Goal: Contribute content: Contribute content

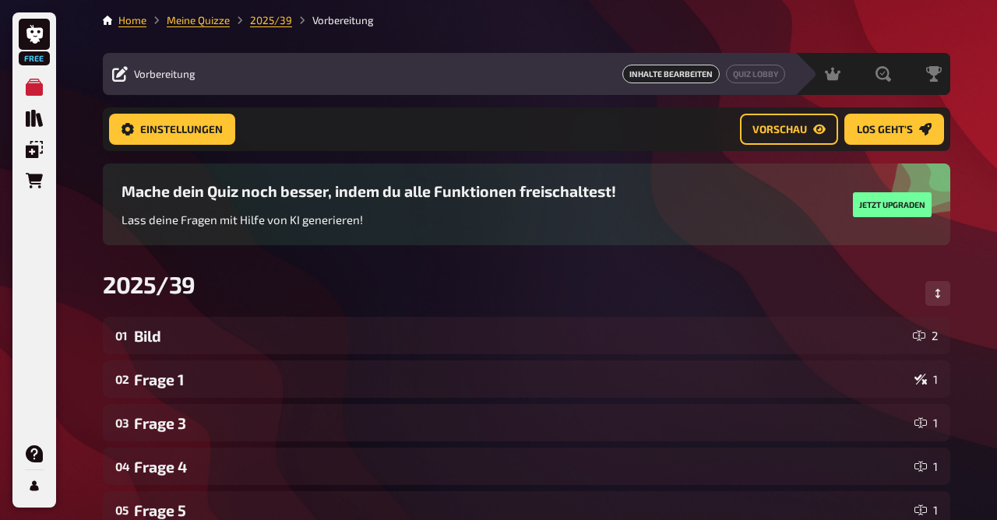
scroll to position [750, 0]
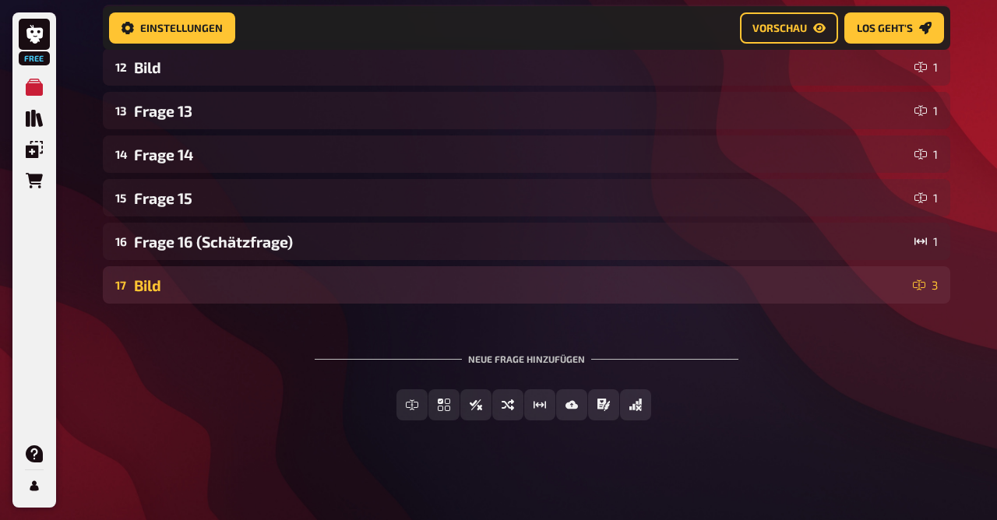
click at [203, 300] on div "17 Bild 3" at bounding box center [527, 284] width 848 height 37
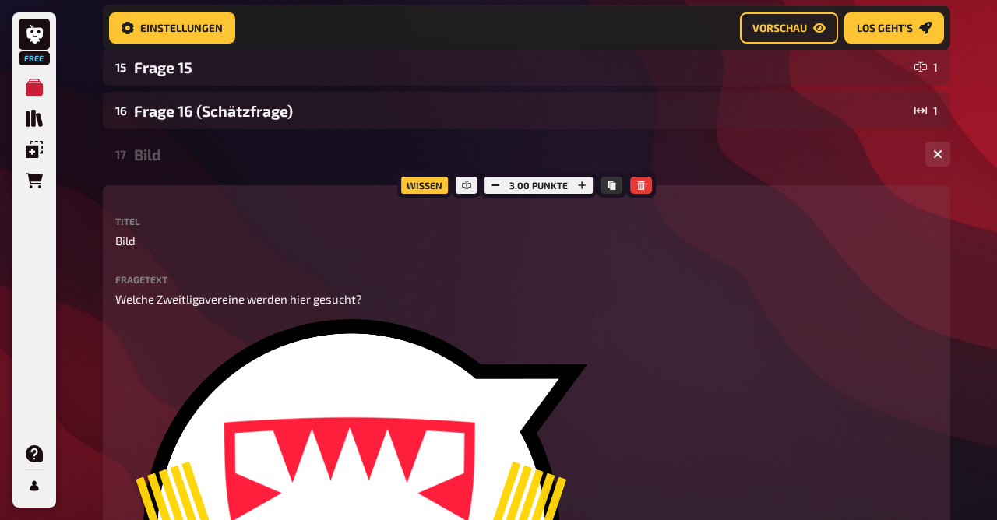
scroll to position [879, 0]
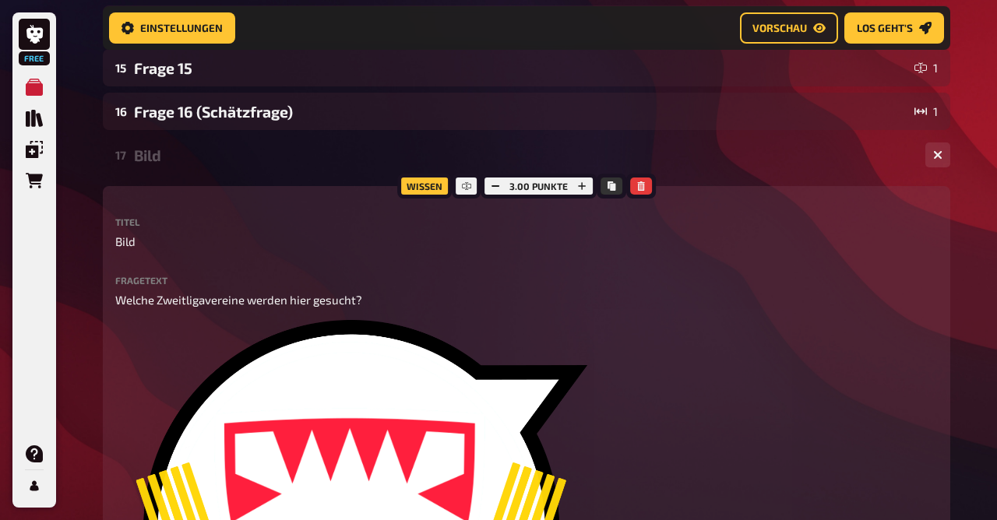
click at [159, 143] on div "17 Bild 3" at bounding box center [527, 154] width 848 height 37
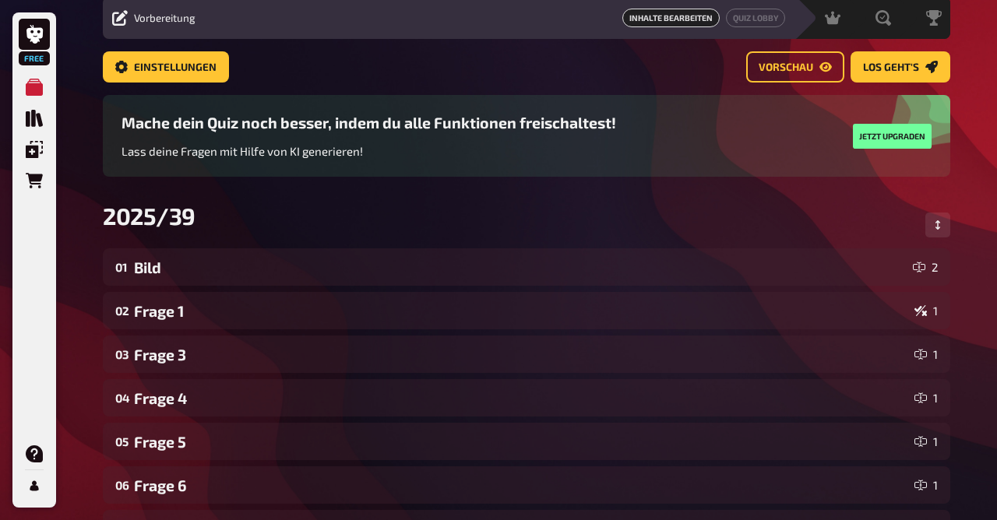
scroll to position [0, 0]
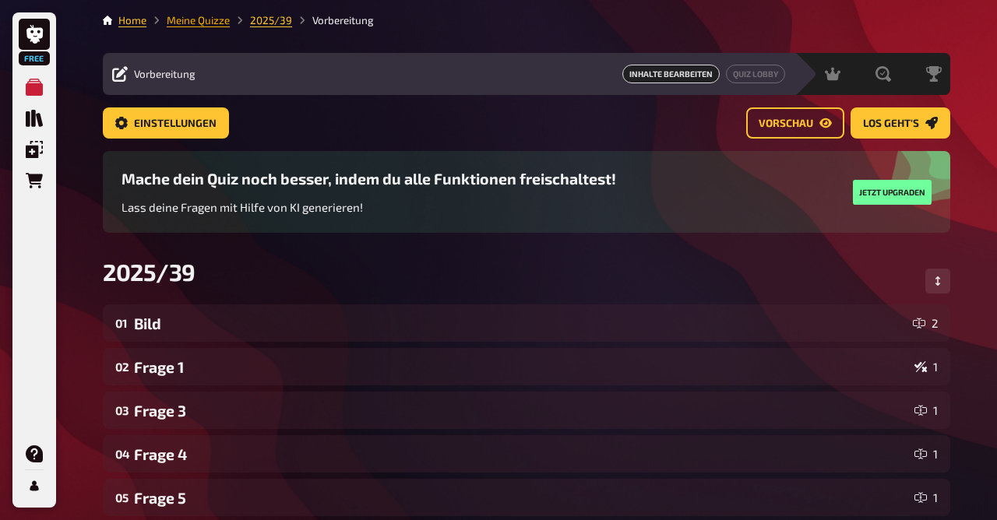
click at [205, 24] on link "Meine Quizze" at bounding box center [198, 20] width 63 height 12
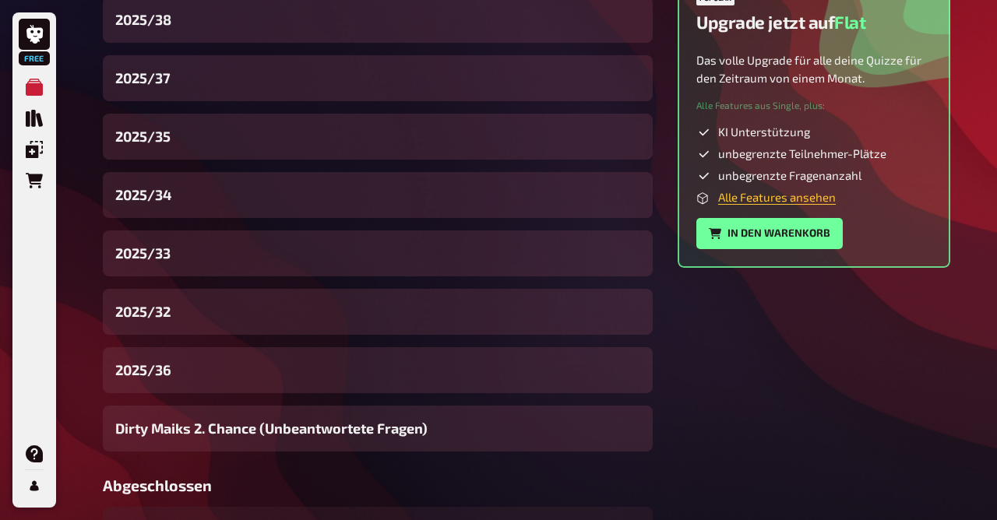
scroll to position [592, 0]
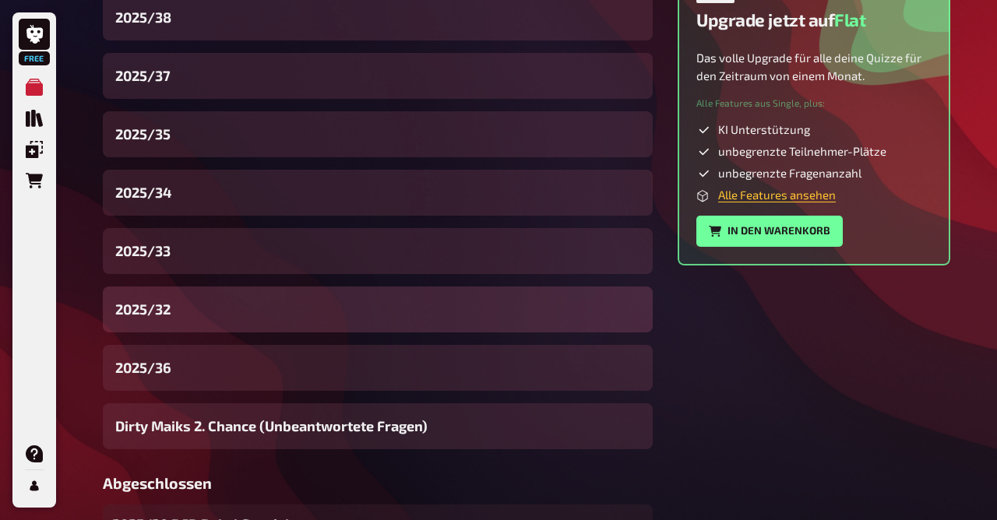
click at [192, 316] on div "2025/32" at bounding box center [378, 310] width 550 height 46
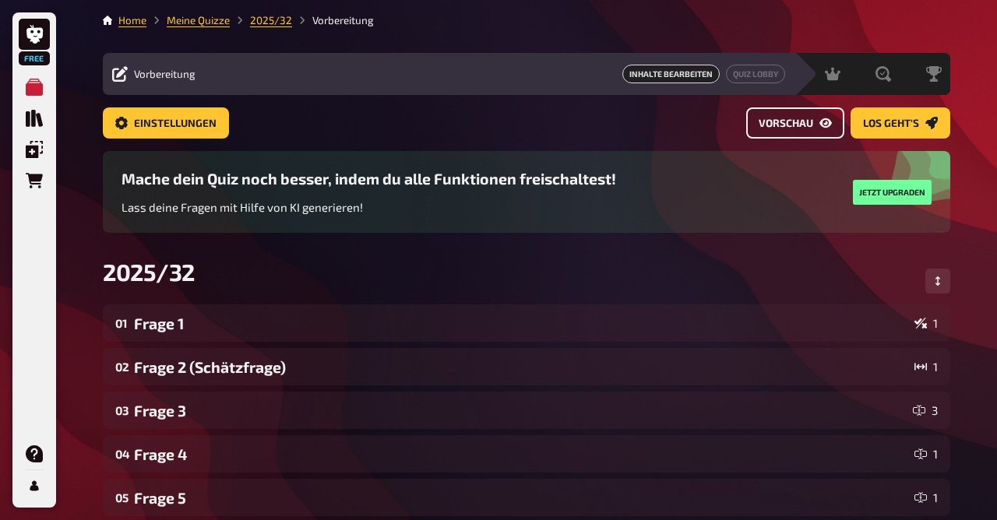
click at [781, 122] on span "Vorschau" at bounding box center [786, 123] width 55 height 11
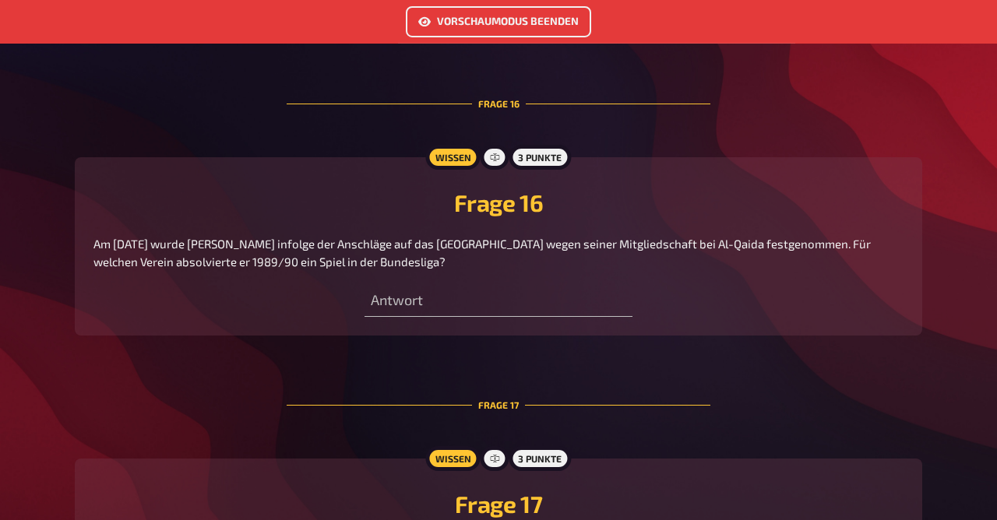
scroll to position [5694, 0]
click at [522, 31] on button "Vorschaumodus beenden" at bounding box center [498, 21] width 185 height 31
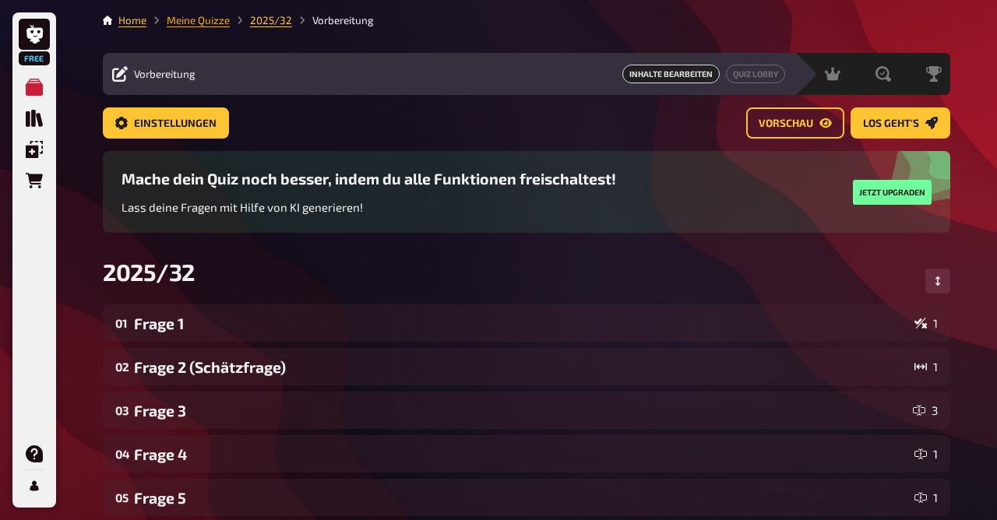
click at [196, 24] on link "Meine Quizze" at bounding box center [198, 20] width 63 height 12
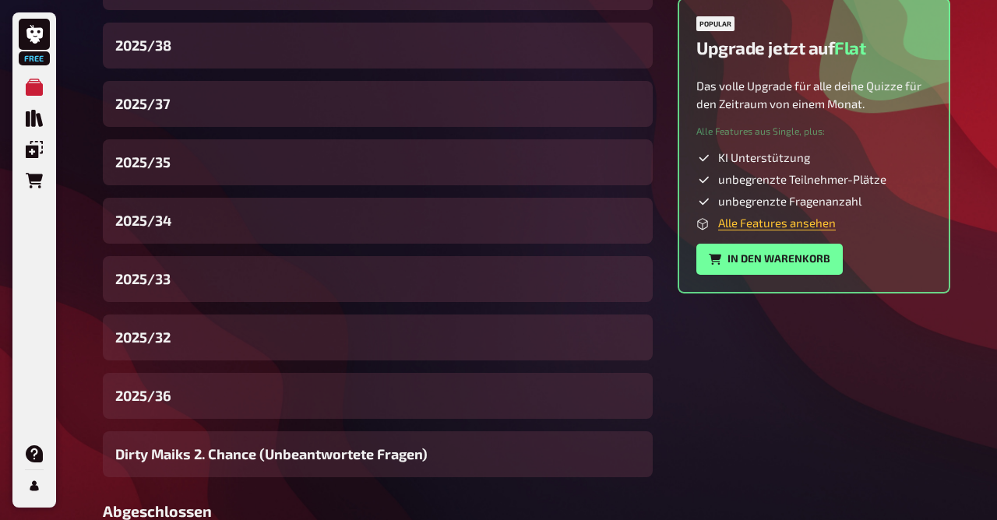
scroll to position [568, 0]
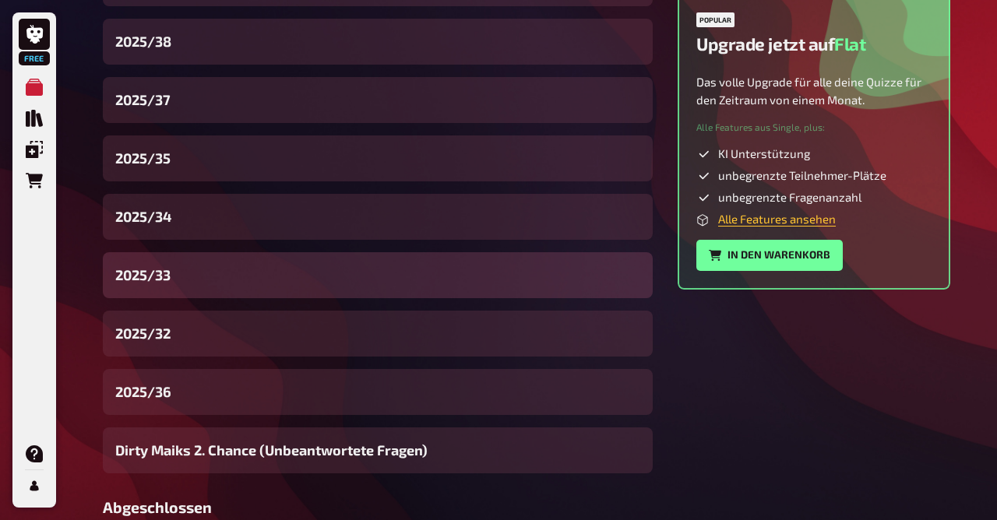
click at [182, 275] on div "2025/33" at bounding box center [378, 275] width 550 height 46
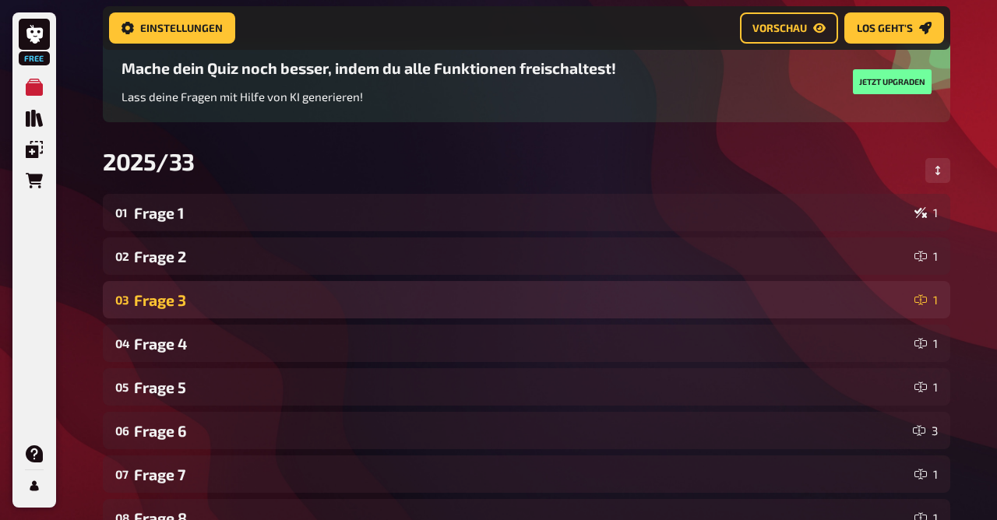
click at [238, 307] on div "Frage 3" at bounding box center [521, 300] width 774 height 18
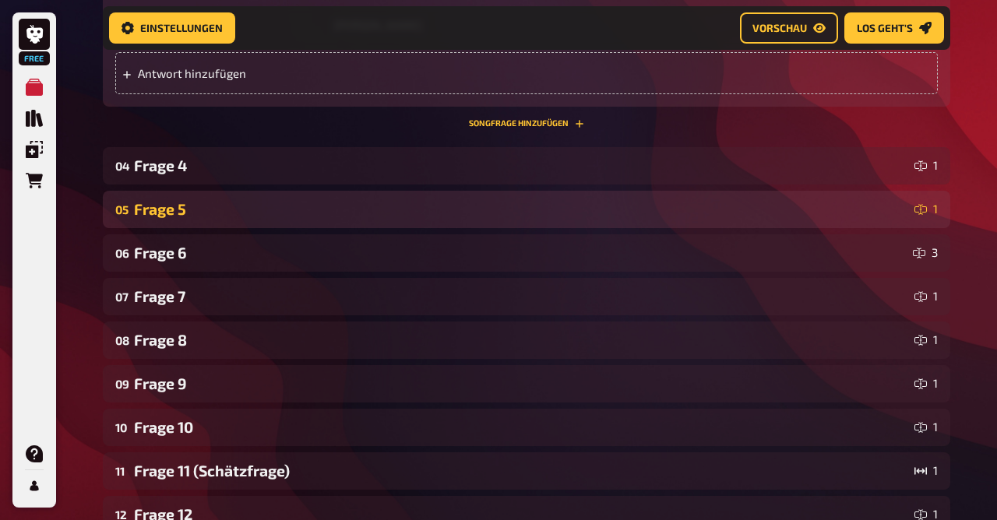
scroll to position [932, 0]
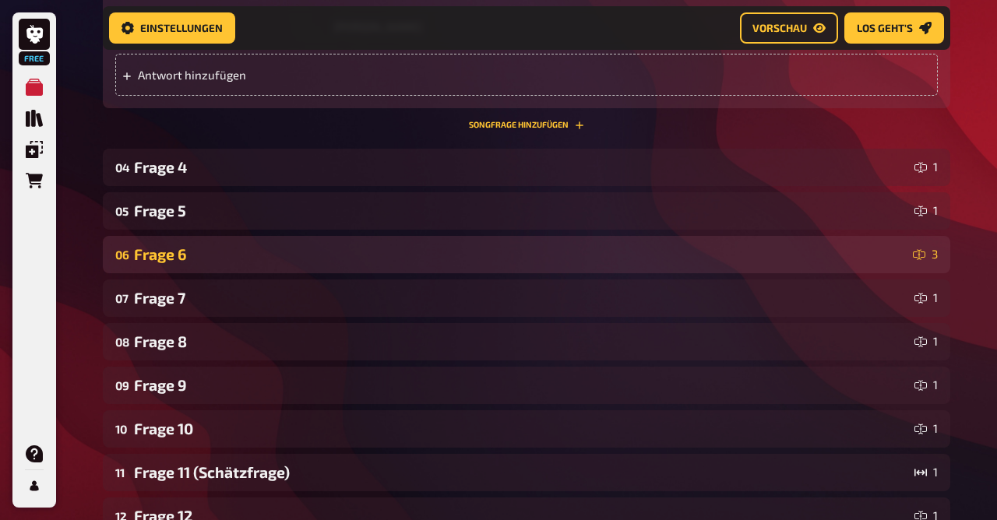
click at [214, 248] on div "Frage 6" at bounding box center [520, 254] width 773 height 18
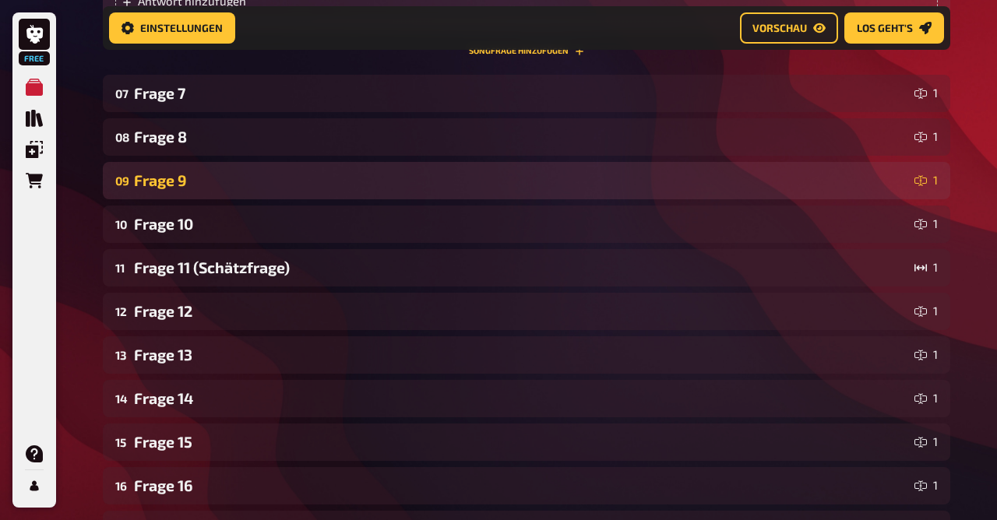
click at [177, 179] on div "Frage 9" at bounding box center [521, 180] width 774 height 18
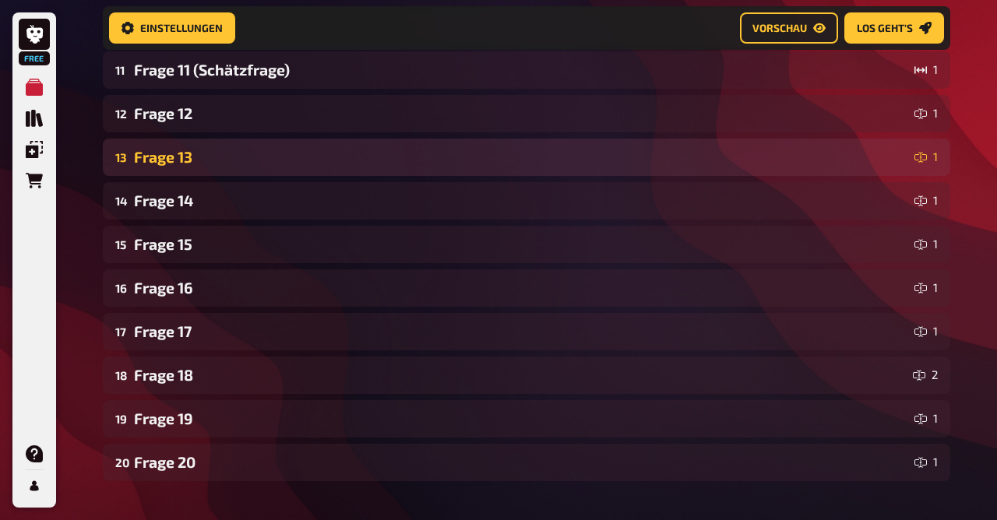
scroll to position [2850, 0]
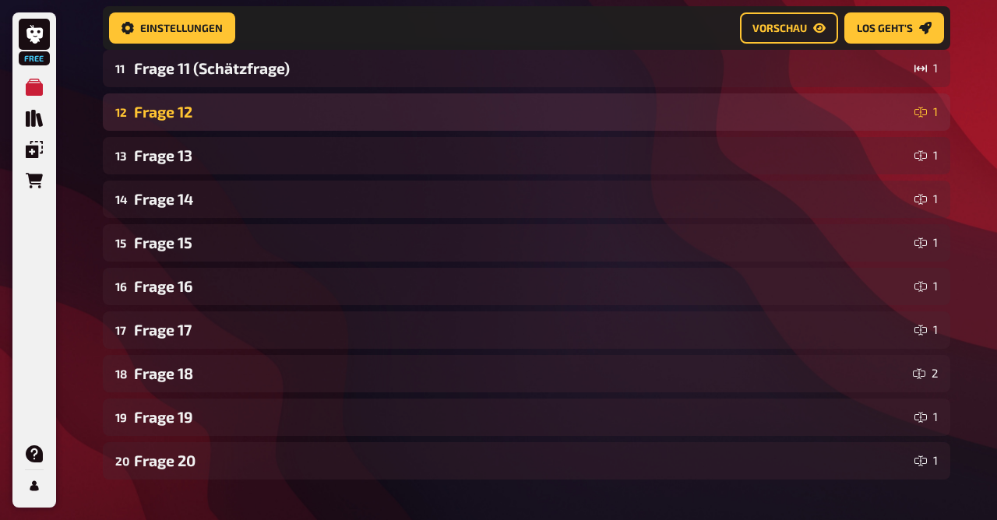
click at [213, 96] on div "12 Frage 12 1" at bounding box center [527, 112] width 848 height 37
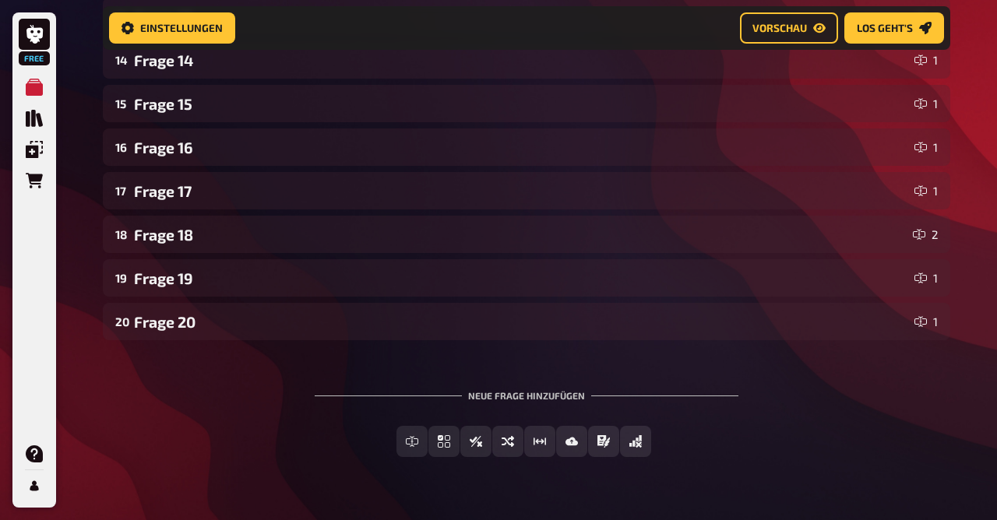
scroll to position [3780, 0]
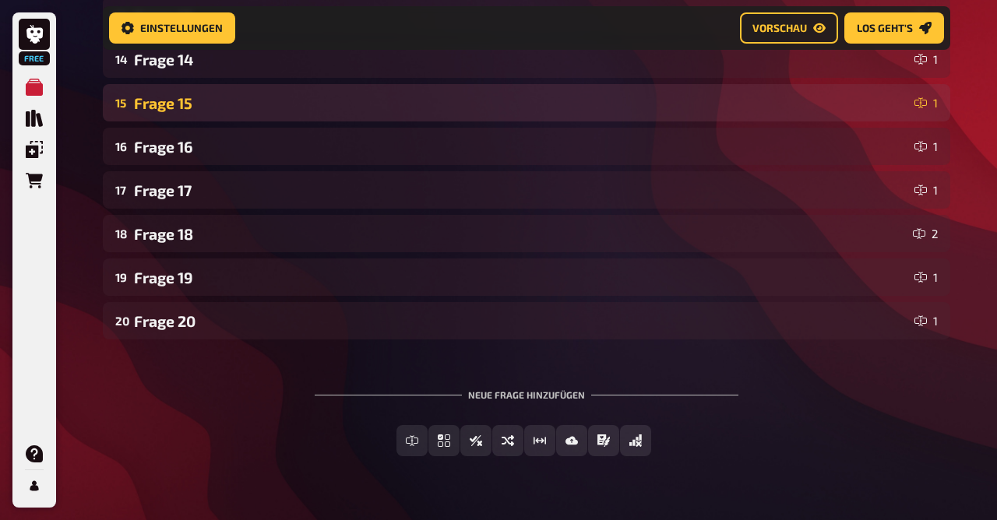
click at [213, 111] on div "15 Frage 15 1" at bounding box center [527, 102] width 848 height 37
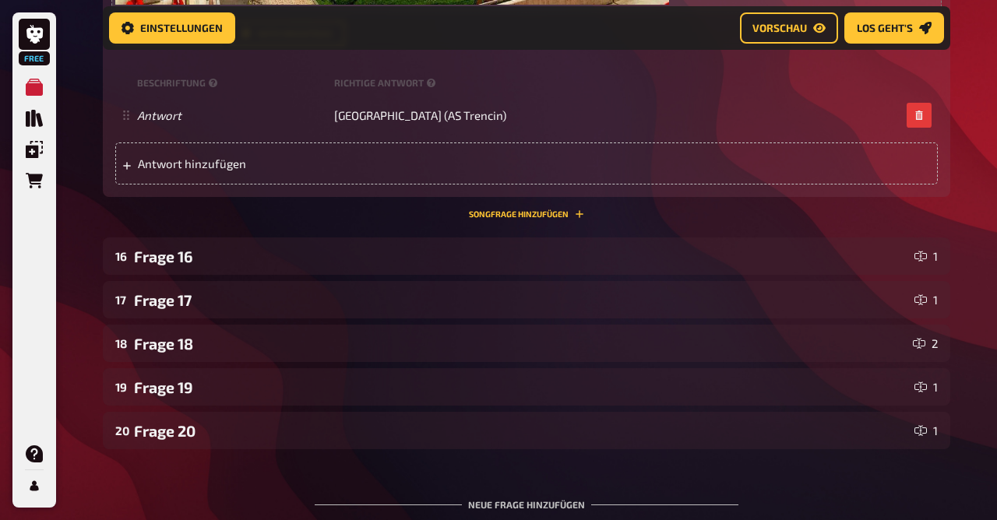
scroll to position [4473, 0]
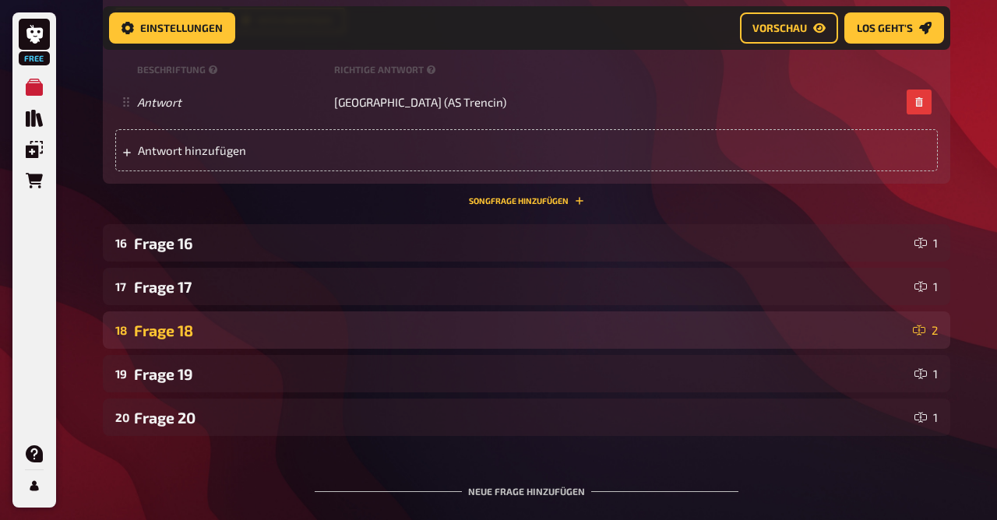
click at [221, 344] on div "18 Frage 18 2" at bounding box center [527, 330] width 848 height 37
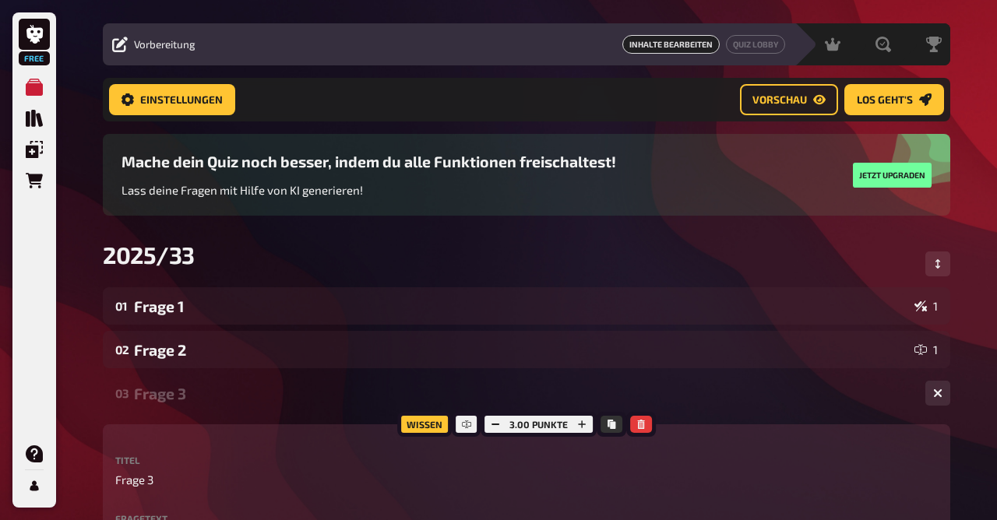
scroll to position [0, 0]
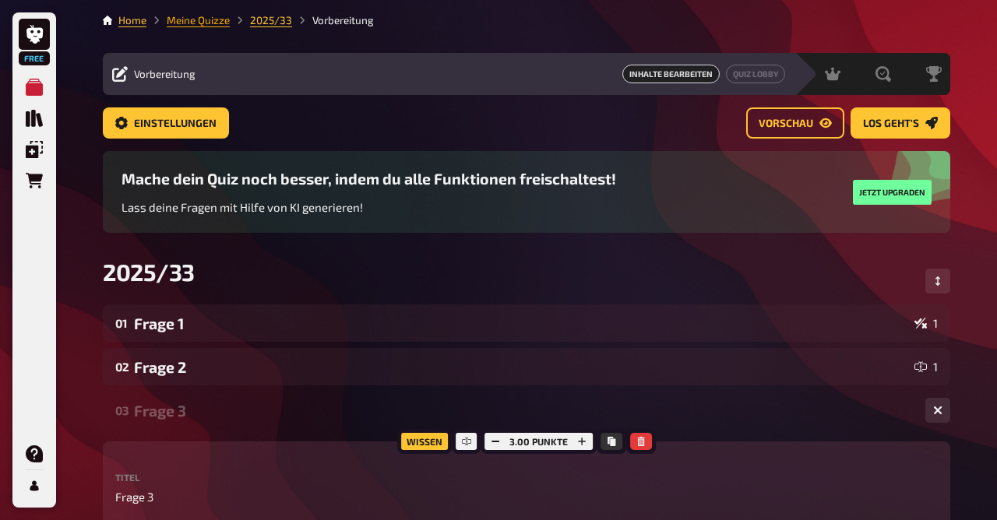
click at [213, 16] on link "Meine Quizze" at bounding box center [198, 20] width 63 height 12
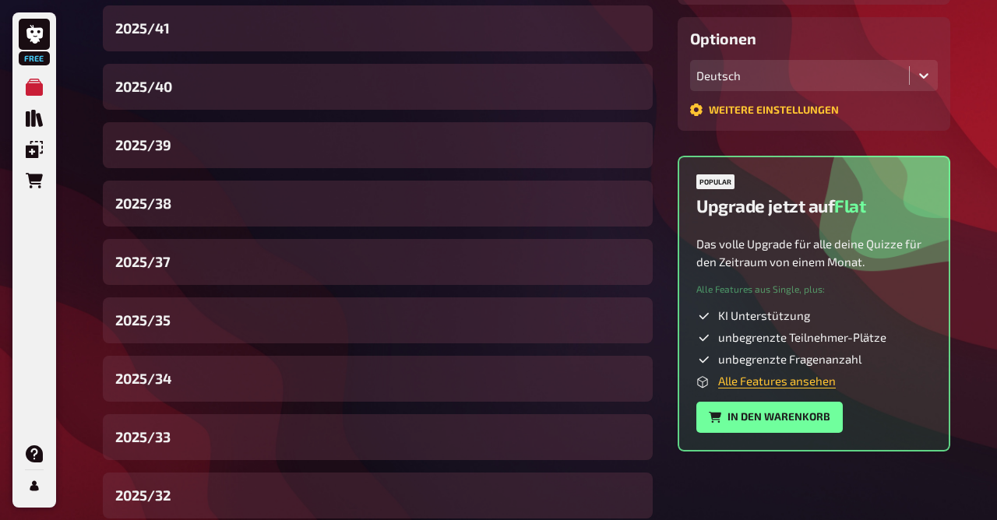
scroll to position [412, 0]
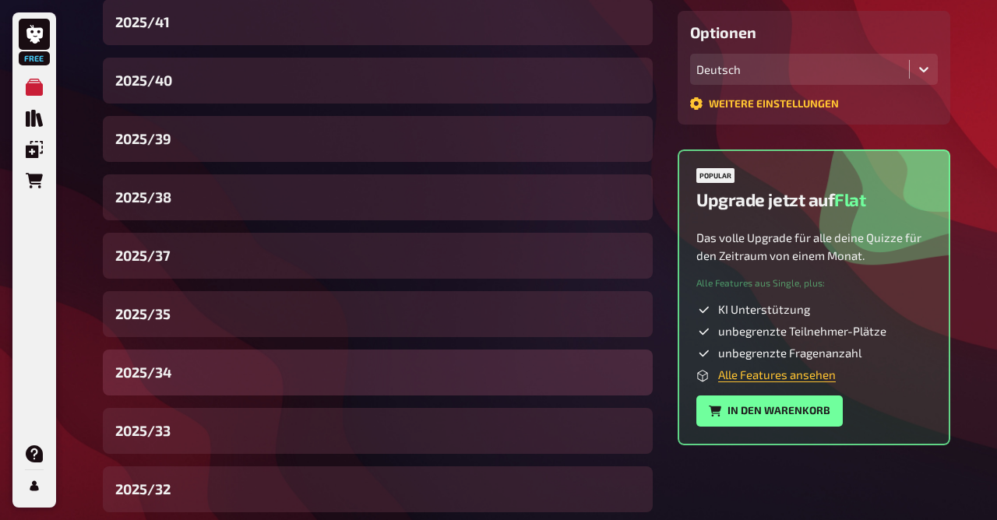
click at [195, 375] on div "2025/34" at bounding box center [378, 373] width 550 height 46
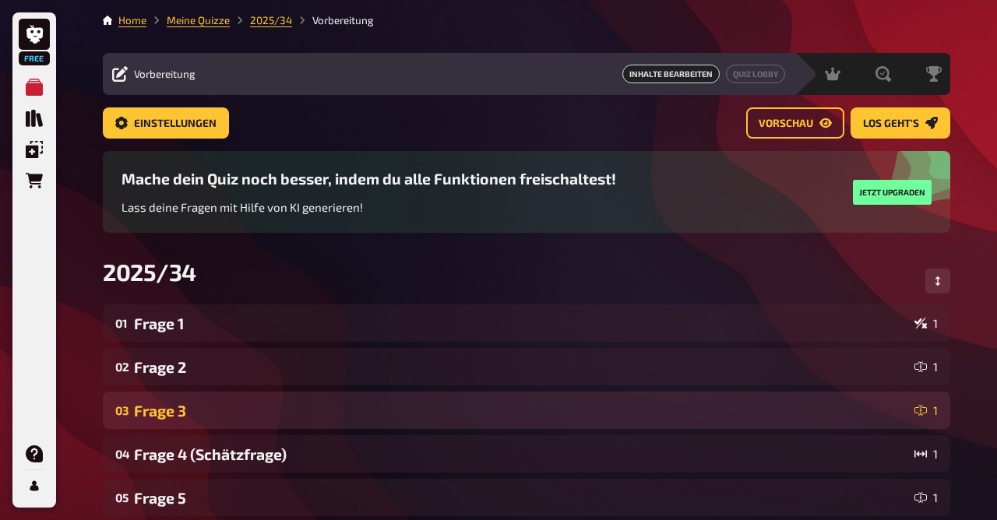
click at [198, 408] on div "Frage 3" at bounding box center [521, 411] width 774 height 18
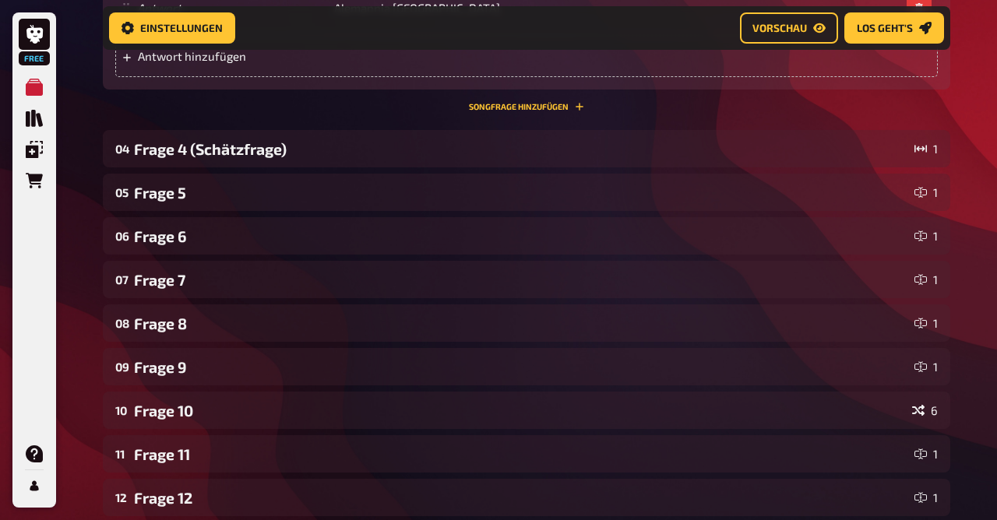
scroll to position [1112, 0]
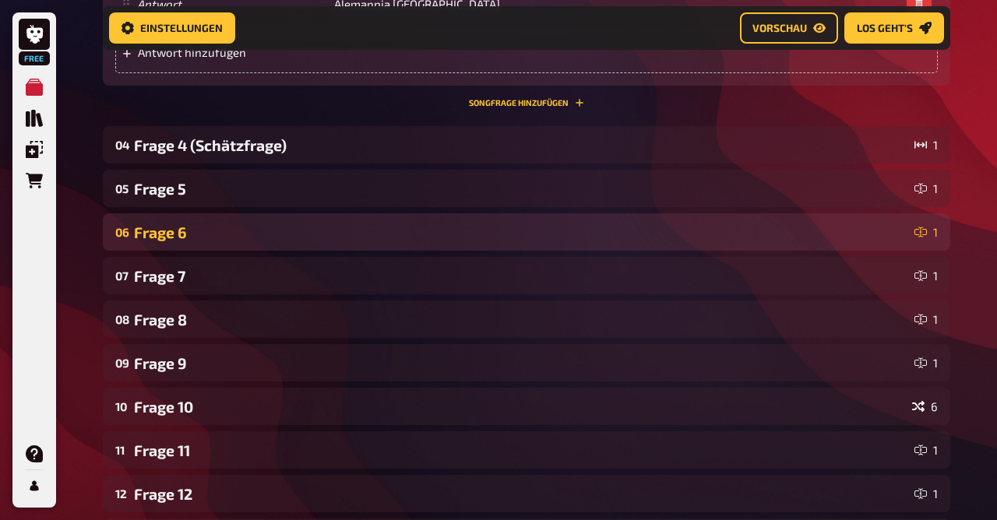
click at [182, 232] on div "Frage 6" at bounding box center [521, 233] width 774 height 18
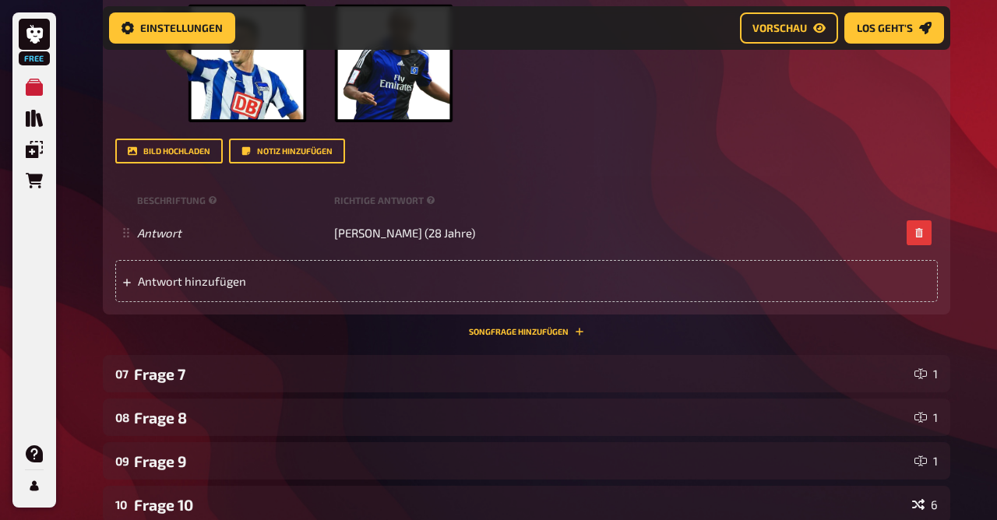
scroll to position [1807, 0]
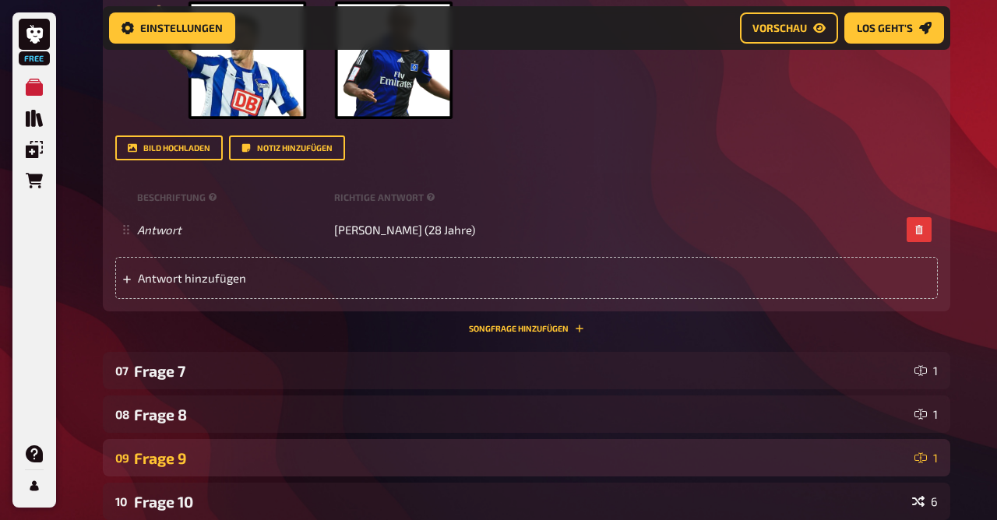
click at [190, 465] on div "Frage 9" at bounding box center [521, 459] width 774 height 18
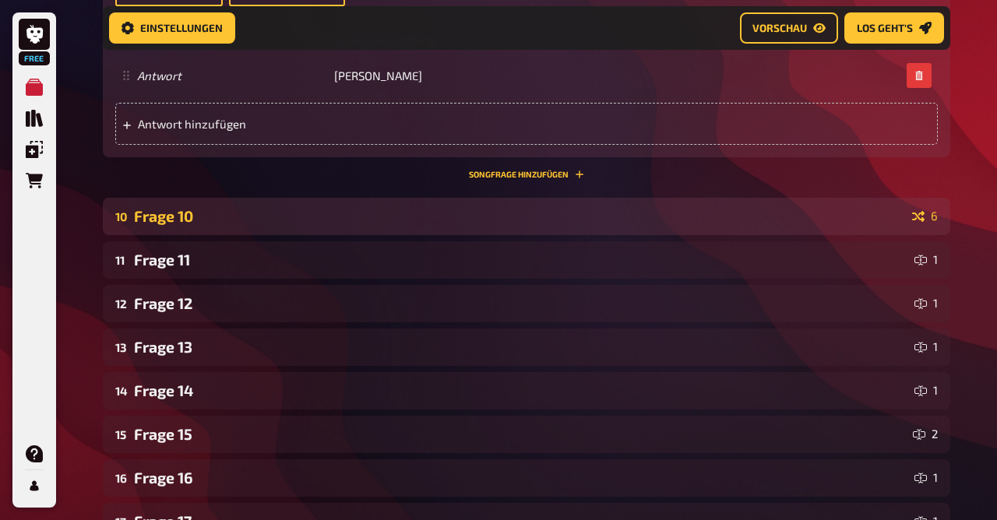
scroll to position [2893, 0]
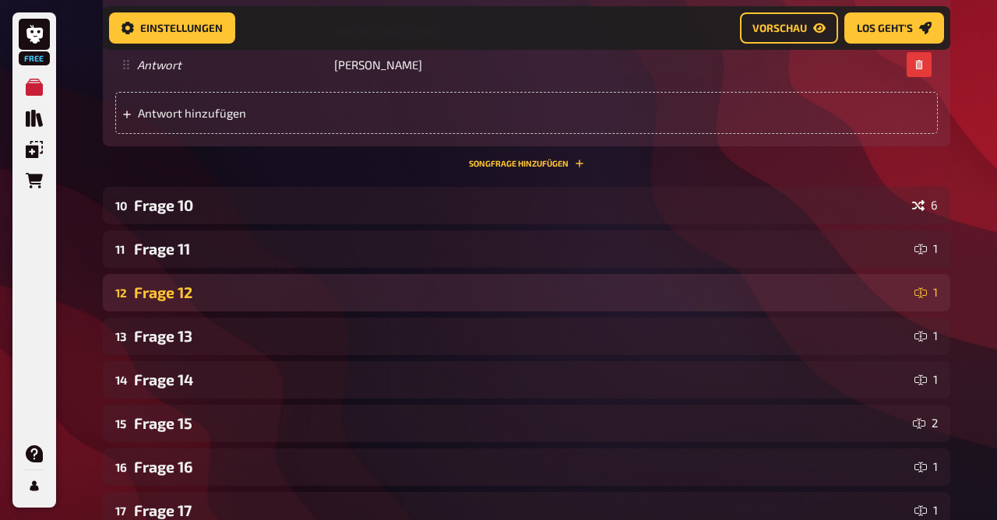
click at [192, 302] on div "12 Frage 12 1" at bounding box center [527, 292] width 848 height 37
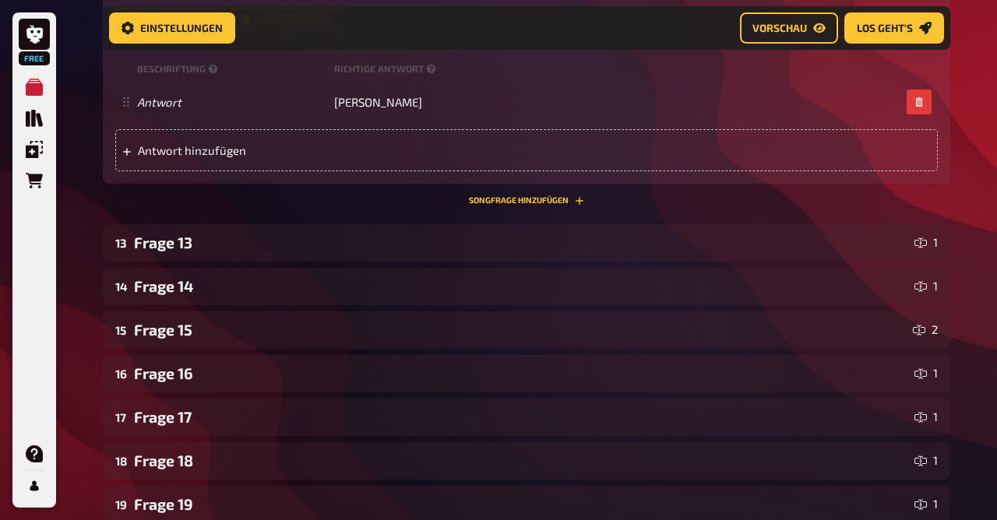
scroll to position [3777, 0]
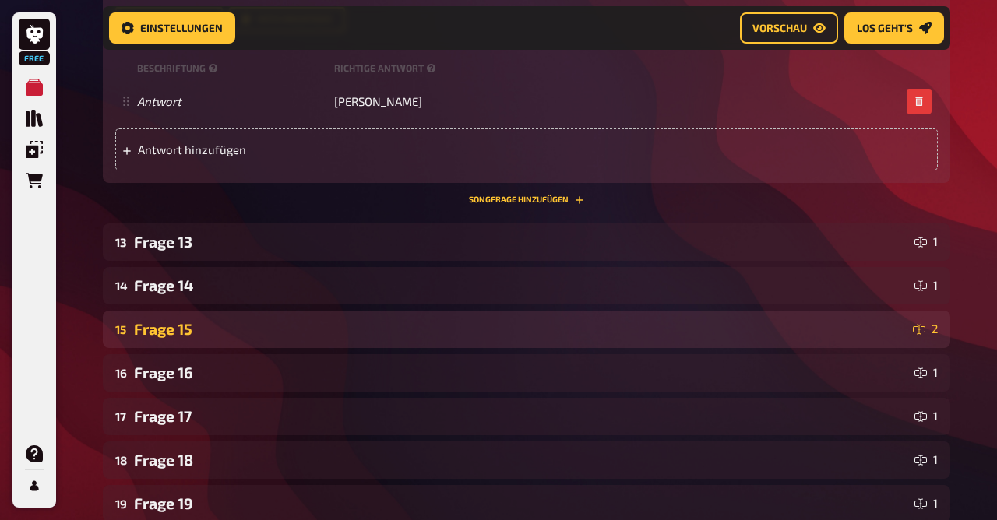
click at [194, 328] on div "Frage 15" at bounding box center [520, 329] width 773 height 18
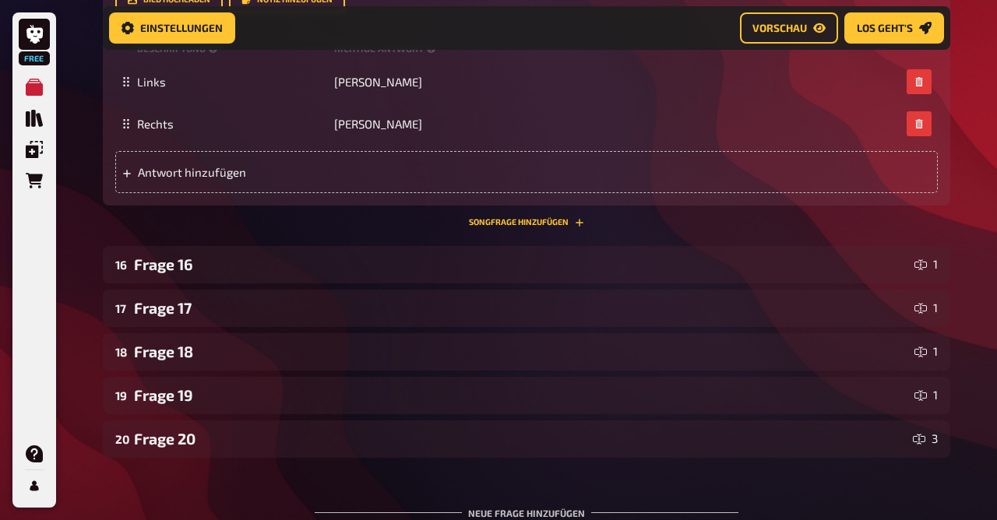
scroll to position [4718, 0]
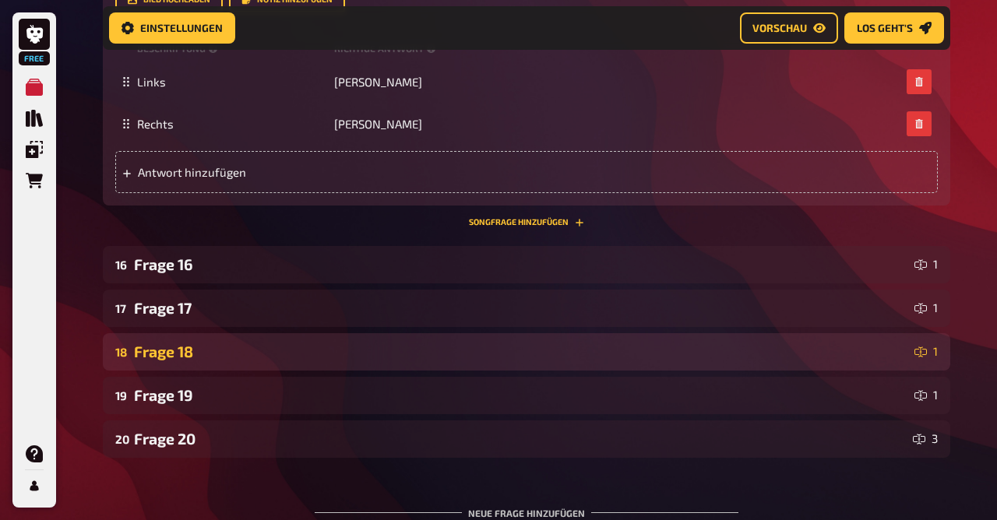
click at [196, 362] on div "18 Frage 18 1" at bounding box center [527, 351] width 848 height 37
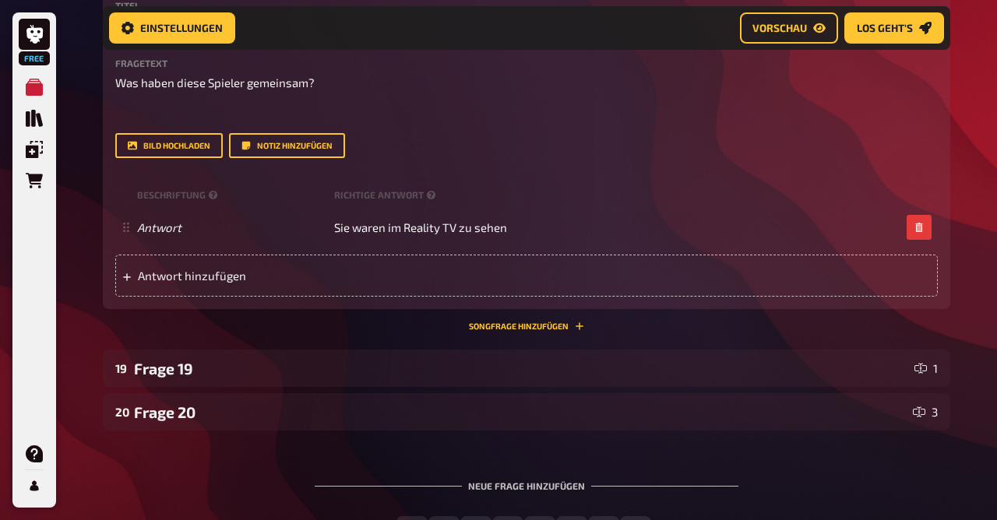
scroll to position [5093, 0]
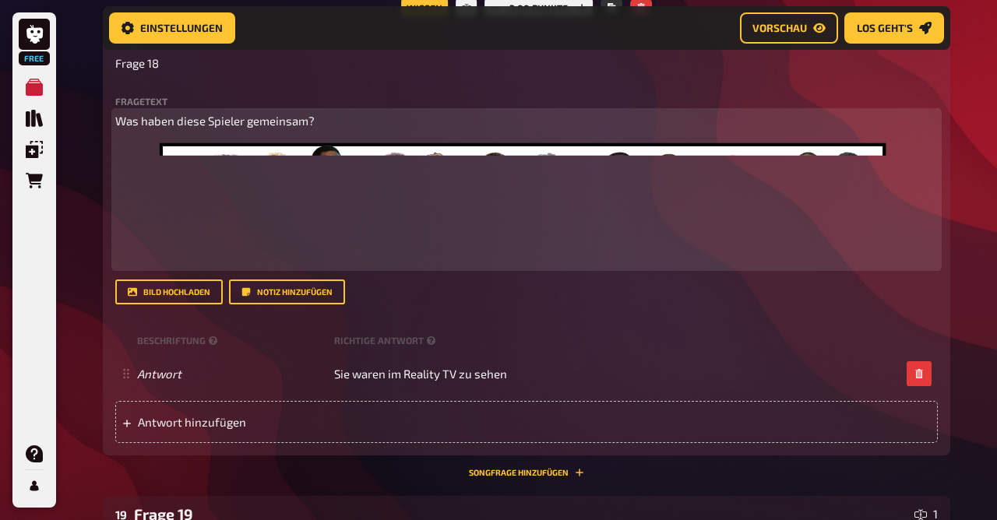
click at [365, 224] on img at bounding box center [526, 203] width 823 height 122
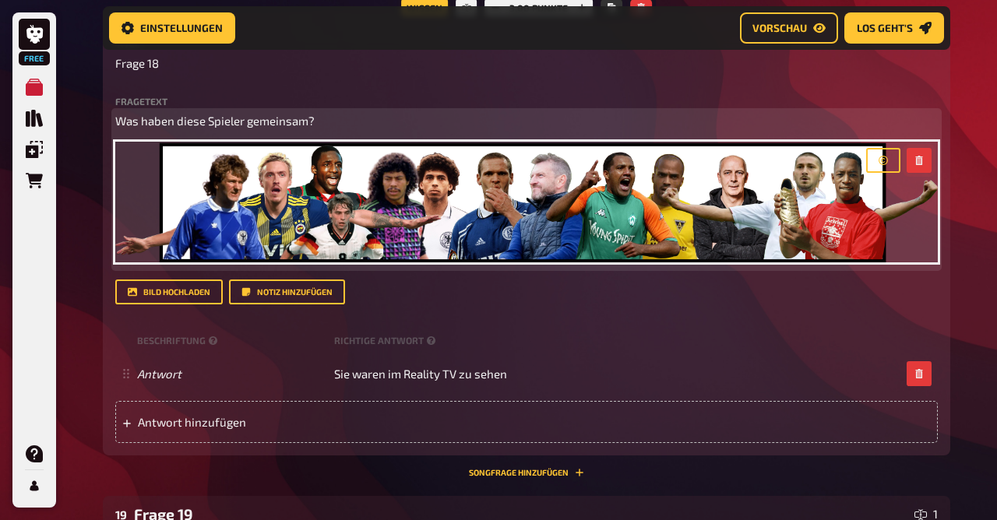
click at [918, 156] on icon "button" at bounding box center [919, 160] width 7 height 9
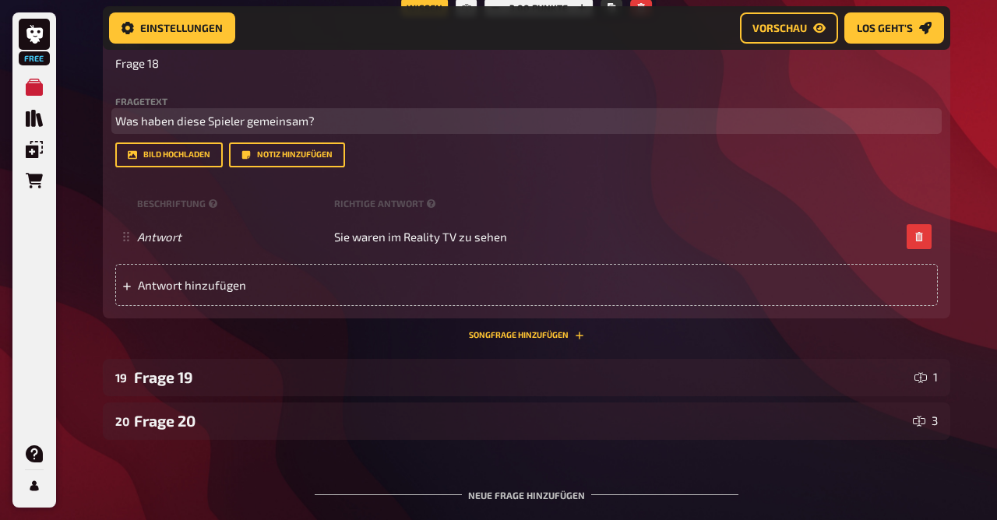
click at [275, 116] on span "Was haben diese Spieler gemeinsam?" at bounding box center [214, 121] width 199 height 14
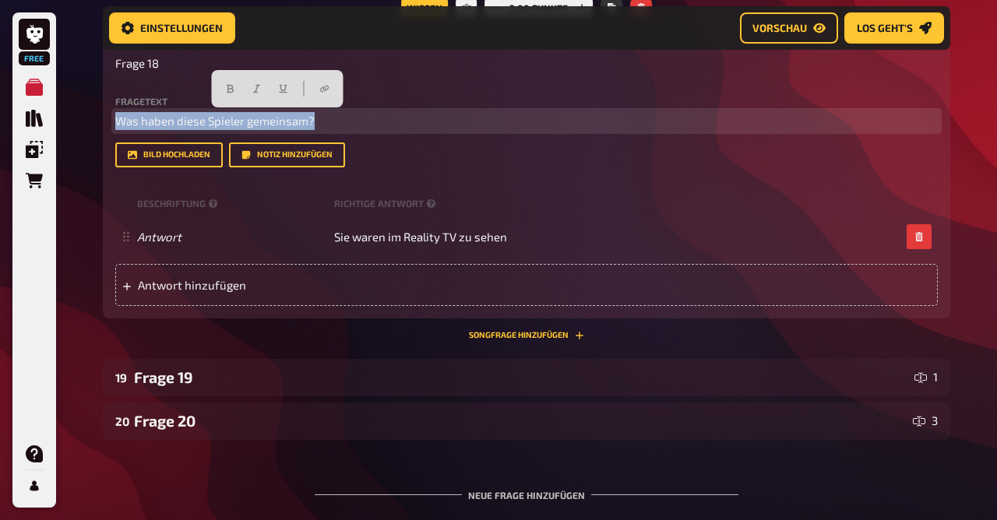
click at [275, 116] on span "Was haben diese Spieler gemeinsam?" at bounding box center [214, 121] width 199 height 14
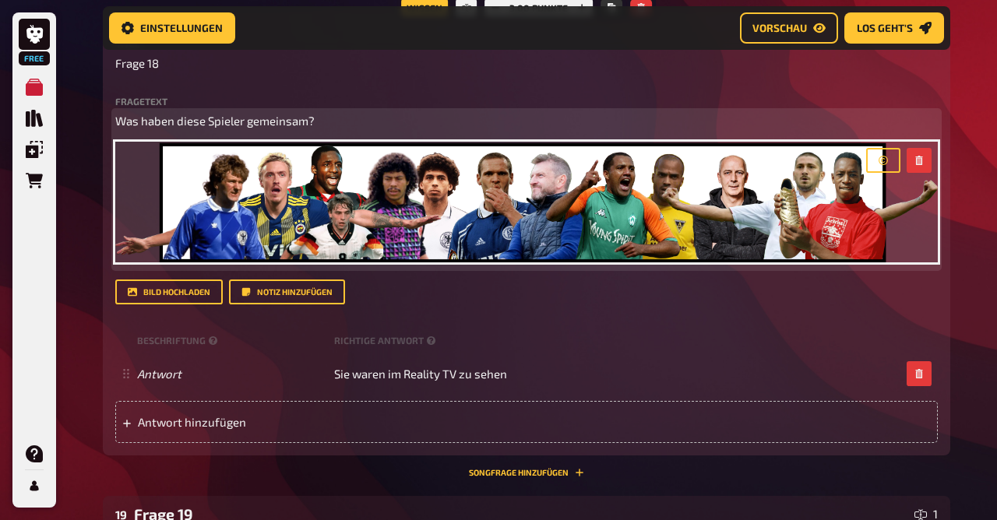
click at [382, 227] on img at bounding box center [526, 203] width 823 height 122
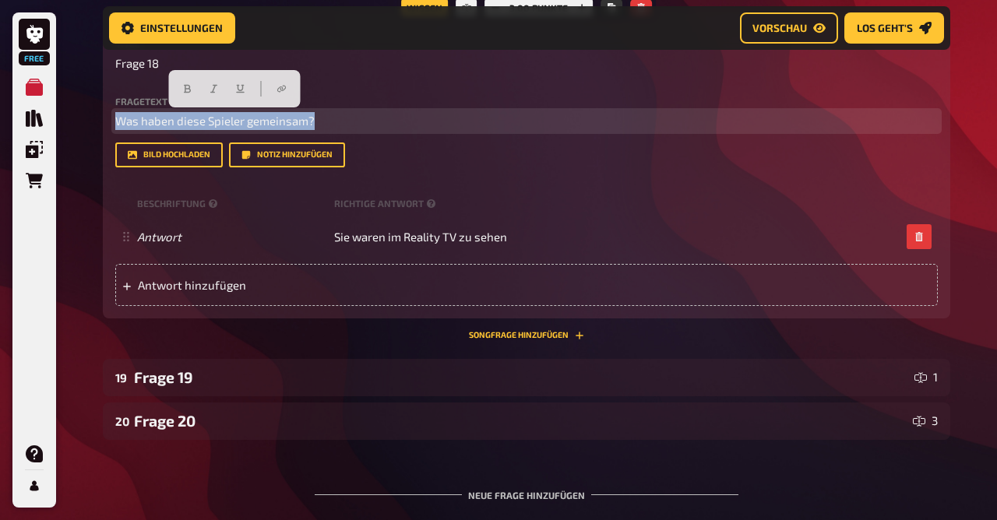
drag, startPoint x: 335, startPoint y: 112, endPoint x: 70, endPoint y: 113, distance: 264.9
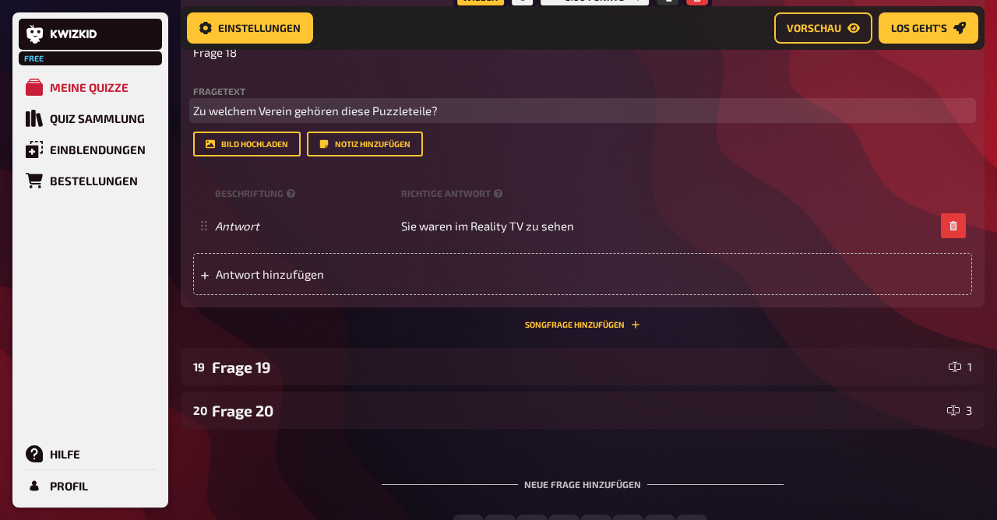
scroll to position [5083, 0]
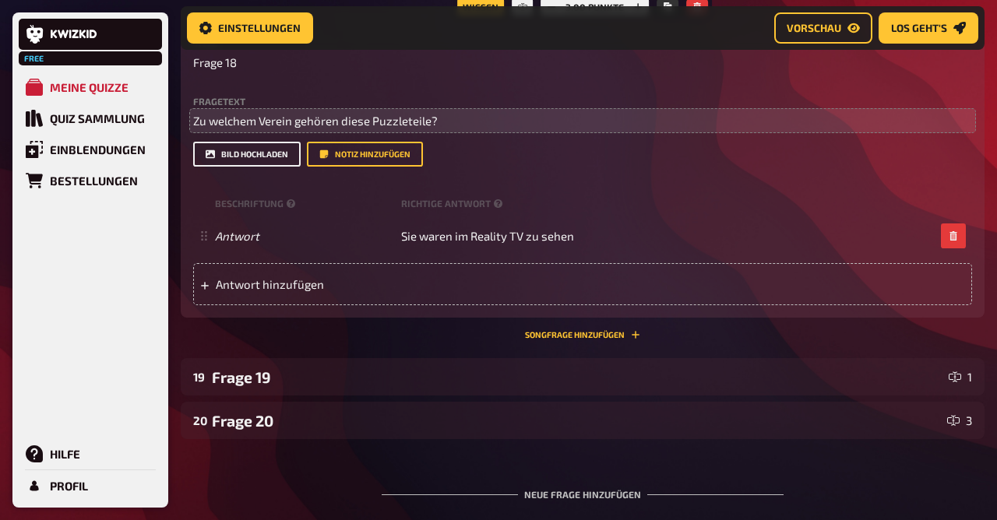
click at [256, 152] on button "Bild hochladen" at bounding box center [247, 154] width 108 height 25
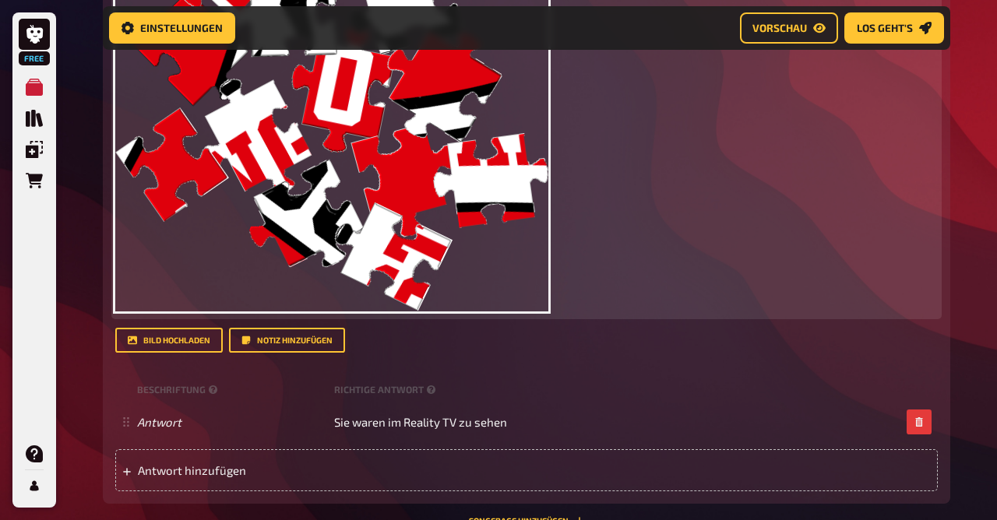
scroll to position [5332, 0]
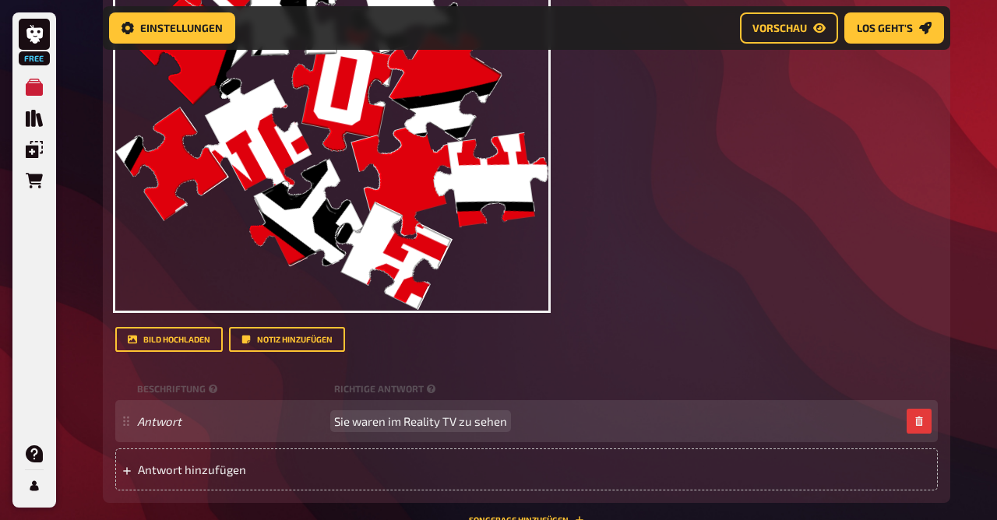
click at [415, 416] on span "Sie waren im Reality TV zu sehen" at bounding box center [420, 422] width 173 height 14
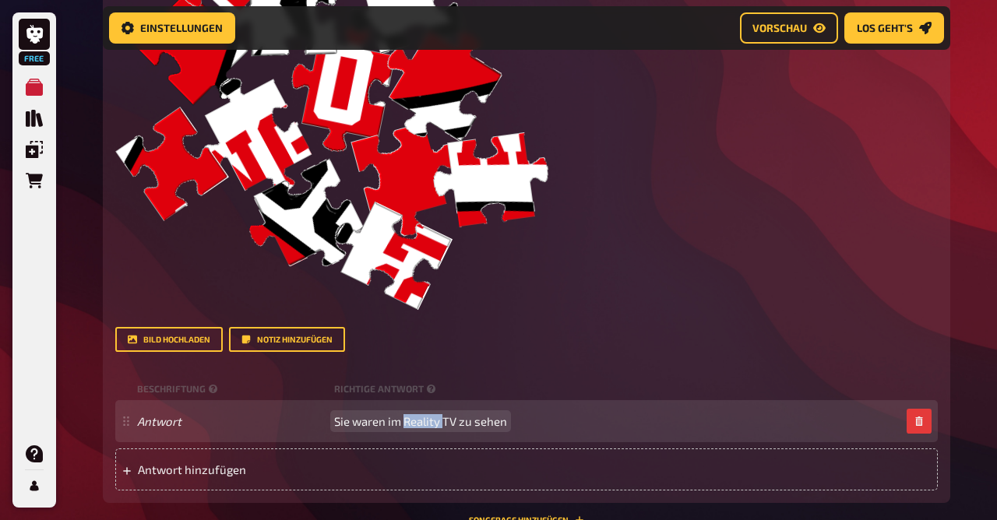
click at [415, 416] on span "Sie waren im Reality TV zu sehen" at bounding box center [420, 422] width 173 height 14
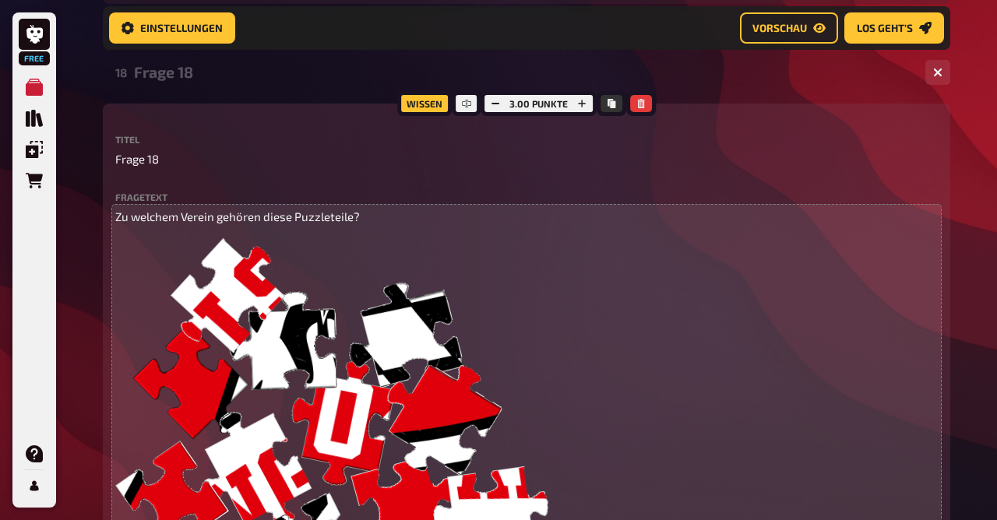
scroll to position [4991, 0]
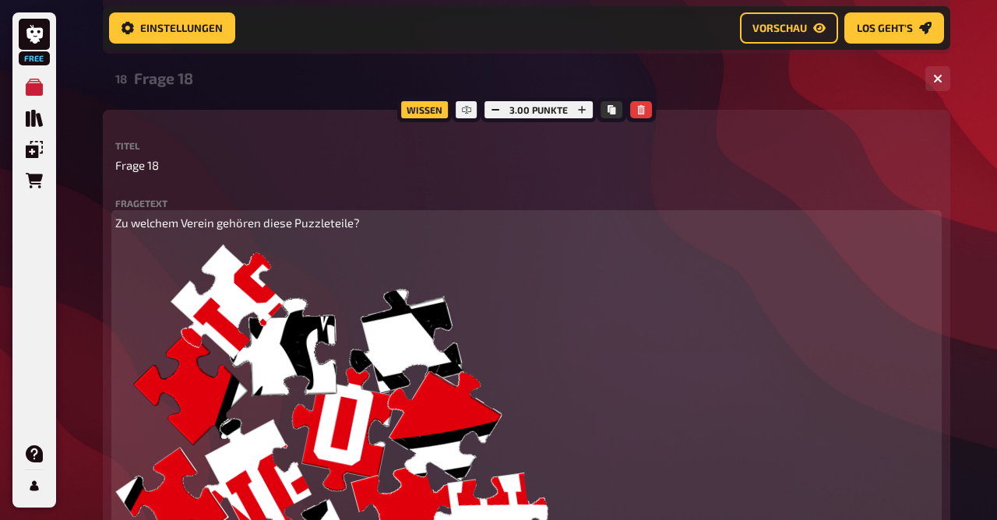
click at [185, 224] on span "Zu welchem Verein gehören diese Puzzleteile?" at bounding box center [237, 223] width 245 height 14
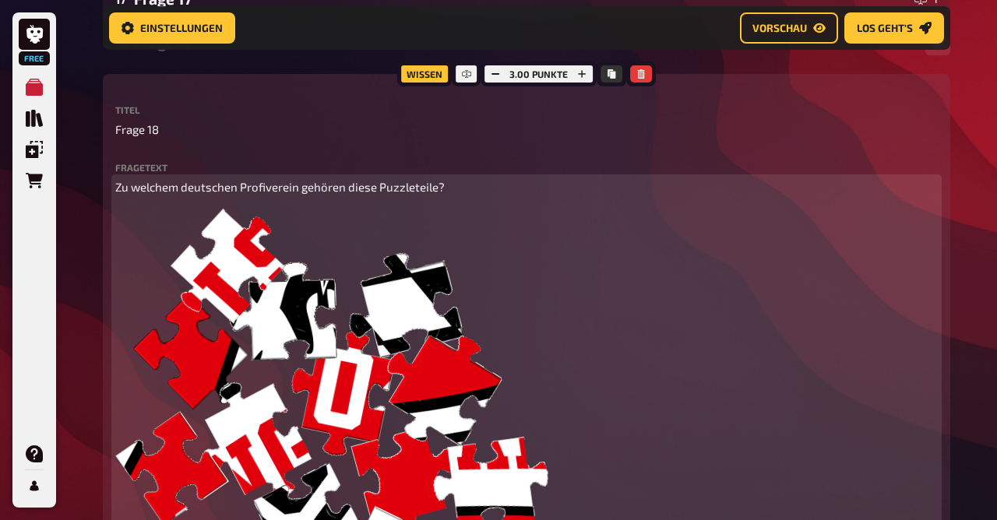
scroll to position [4910, 0]
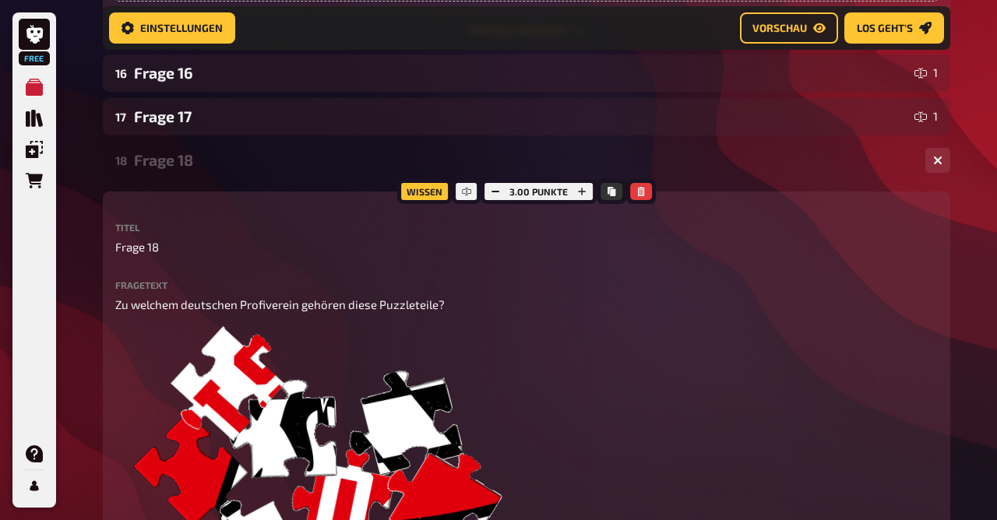
click at [161, 156] on div "Frage 18" at bounding box center [523, 160] width 779 height 18
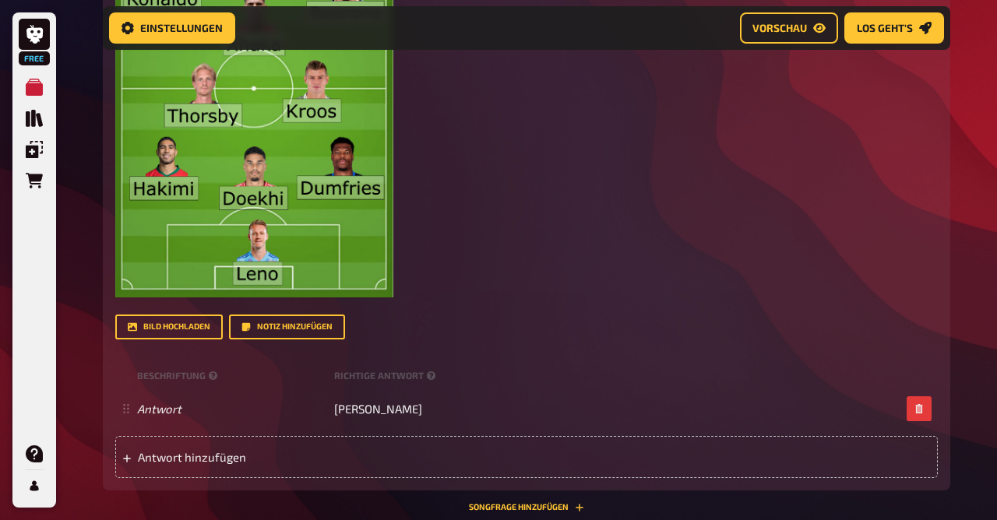
scroll to position [3361, 0]
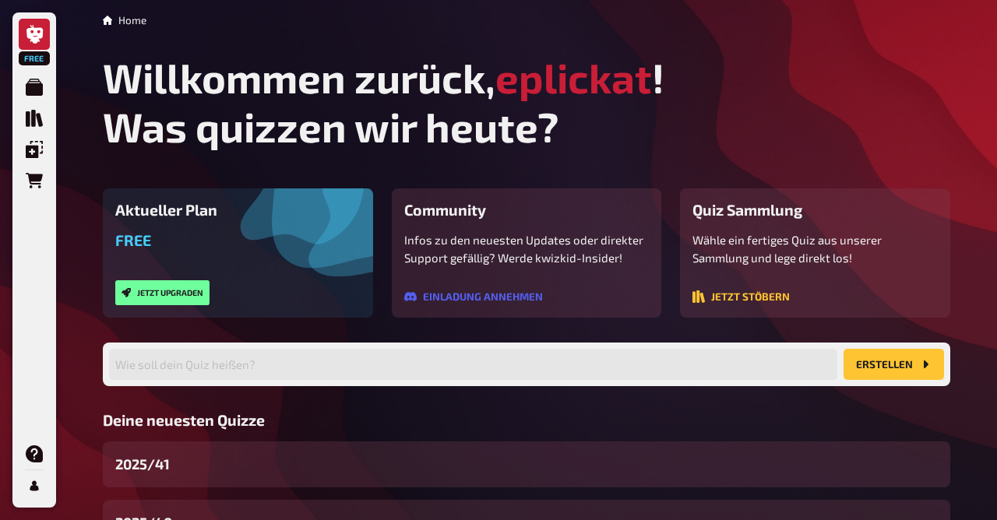
scroll to position [187, 0]
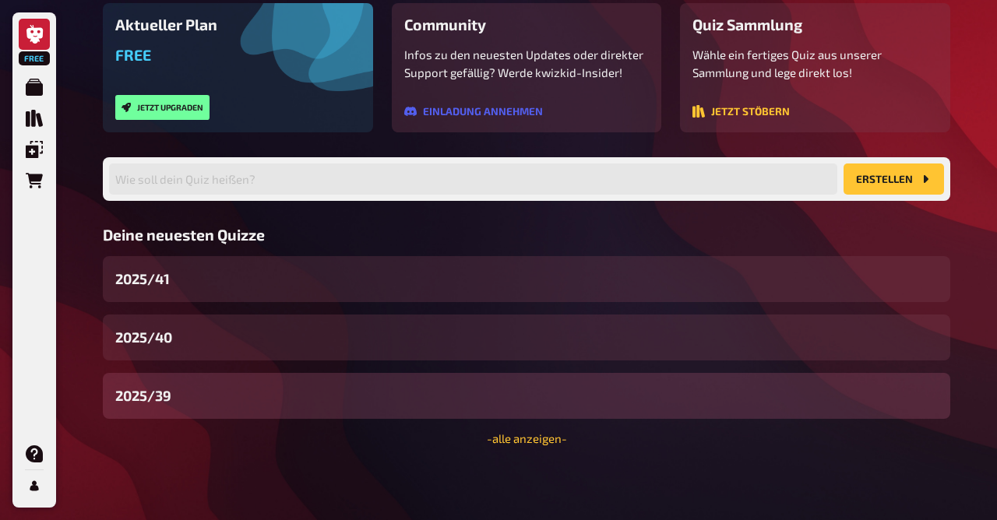
click at [284, 400] on div "2025/39" at bounding box center [527, 396] width 848 height 46
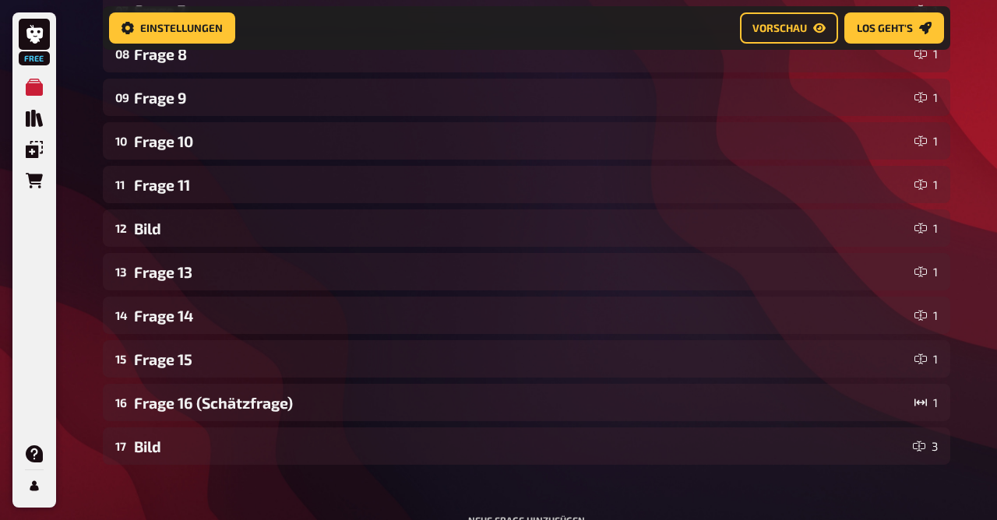
scroll to position [750, 0]
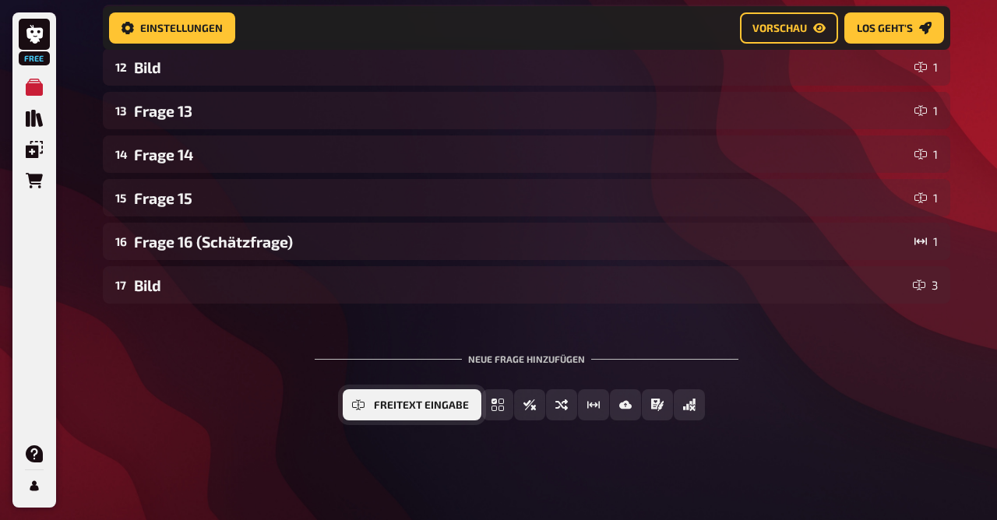
click at [351, 401] on button "Freitext Eingabe" at bounding box center [412, 405] width 139 height 31
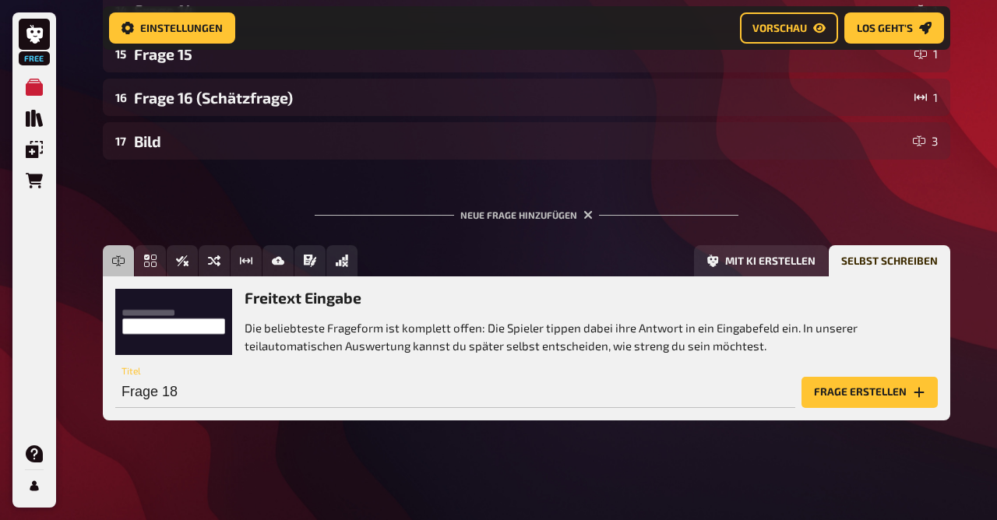
scroll to position [894, 0]
drag, startPoint x: 260, startPoint y: 395, endPoint x: 33, endPoint y: 346, distance: 232.8
click at [115, 377] on input "Frage 18" at bounding box center [455, 392] width 680 height 31
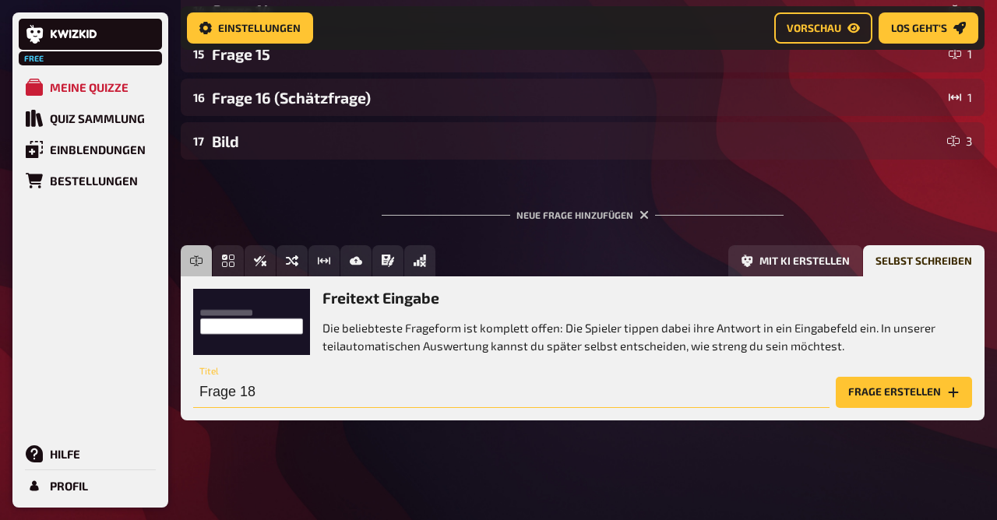
drag, startPoint x: 285, startPoint y: 396, endPoint x: 65, endPoint y: 383, distance: 220.1
click at [193, 383] on input "Frage 18" at bounding box center [511, 392] width 637 height 31
type input "Bild"
click at [864, 379] on button "Frage erstellen" at bounding box center [904, 392] width 136 height 31
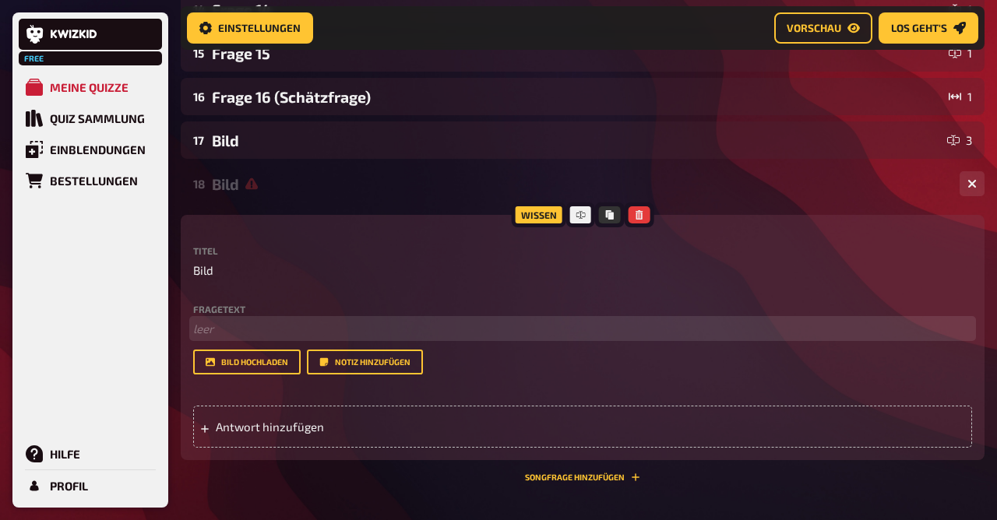
click at [256, 337] on p "﻿ leer" at bounding box center [582, 329] width 779 height 18
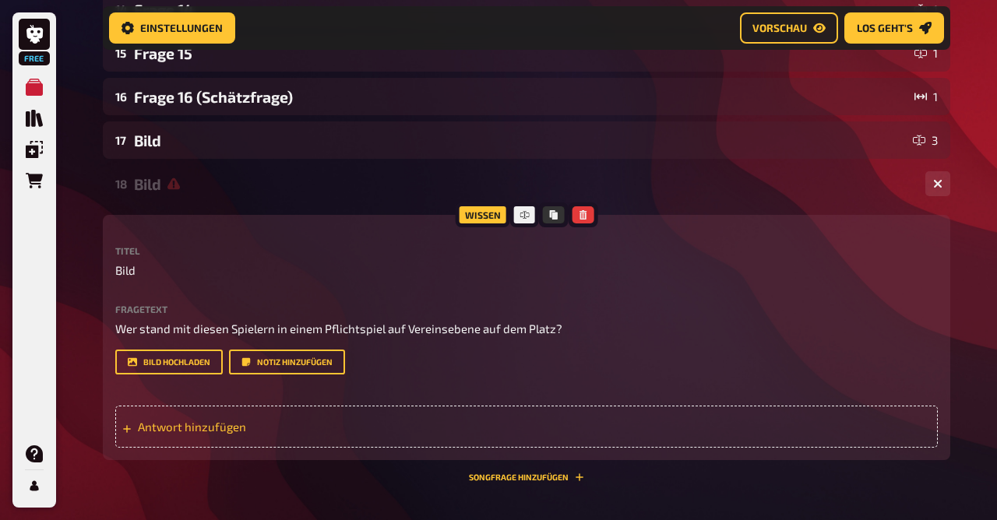
click at [186, 420] on div "Antwort hinzufügen" at bounding box center [526, 427] width 823 height 42
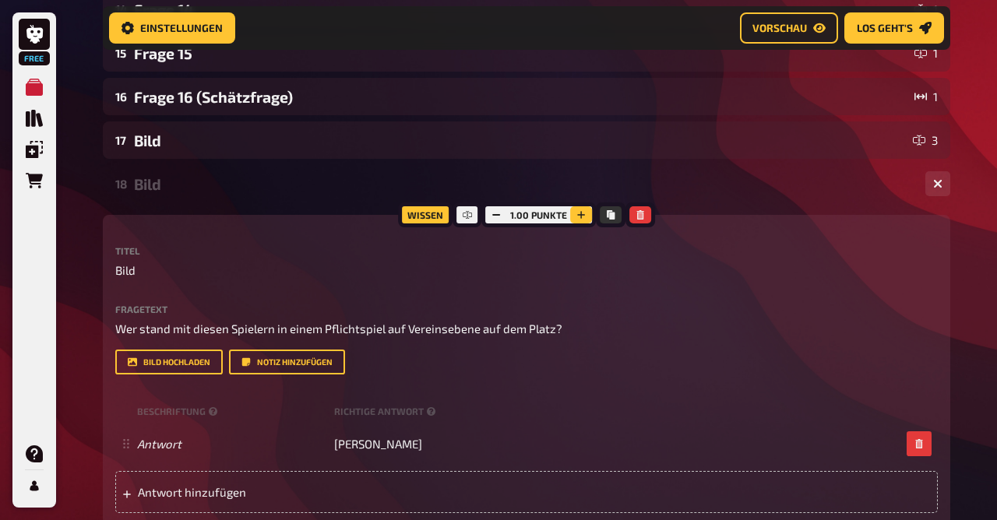
click at [583, 211] on icon "button" at bounding box center [581, 214] width 9 height 9
click at [583, 211] on icon "button" at bounding box center [580, 214] width 9 height 9
click at [583, 211] on icon "button" at bounding box center [581, 214] width 9 height 9
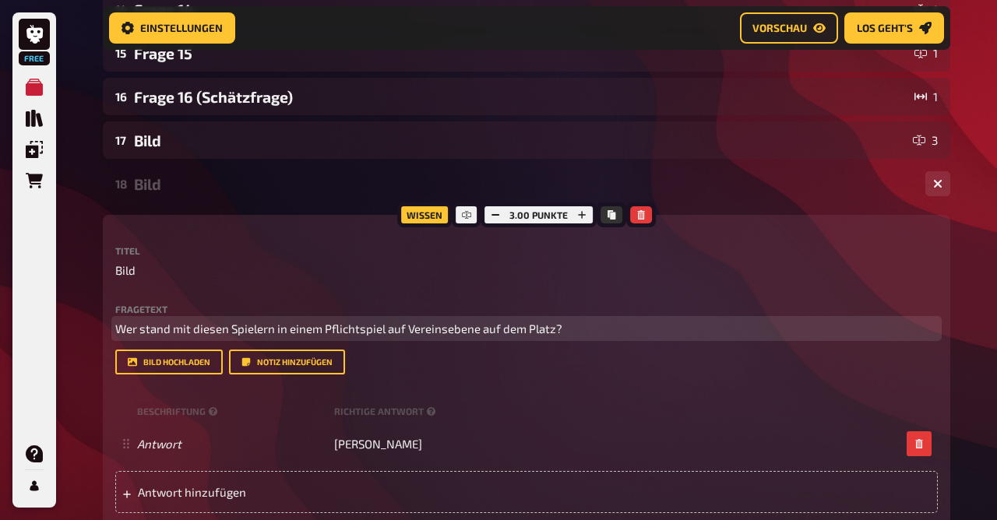
click at [569, 330] on p "Wer stand mit diesen Spielern in einem Pflichtspiel auf Vereinsebene auf dem Pl…" at bounding box center [526, 329] width 823 height 18
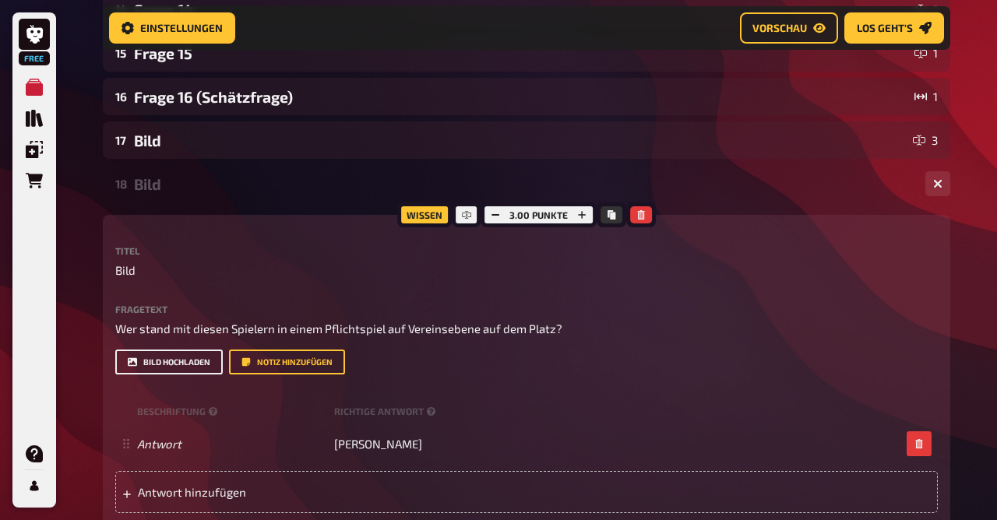
click at [168, 352] on button "Bild hochladen" at bounding box center [169, 362] width 108 height 25
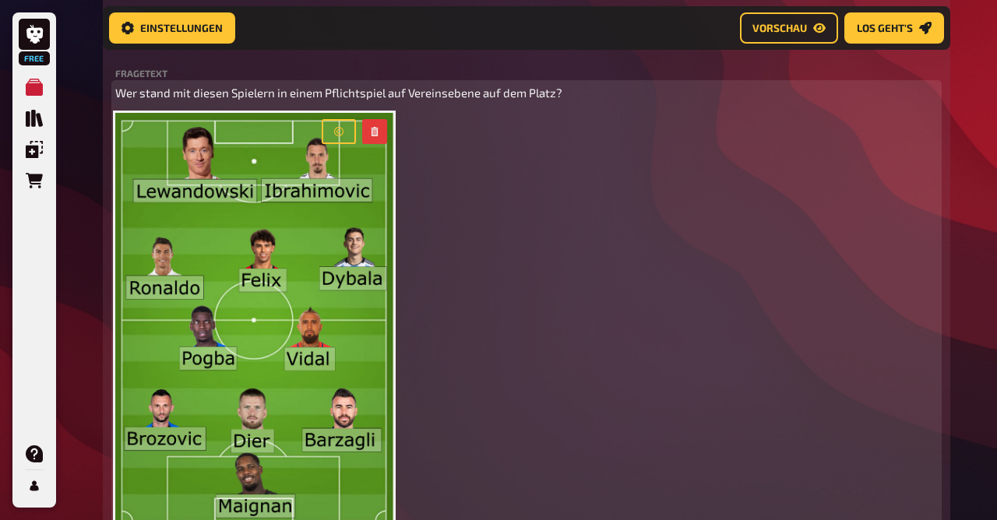
scroll to position [1128, 0]
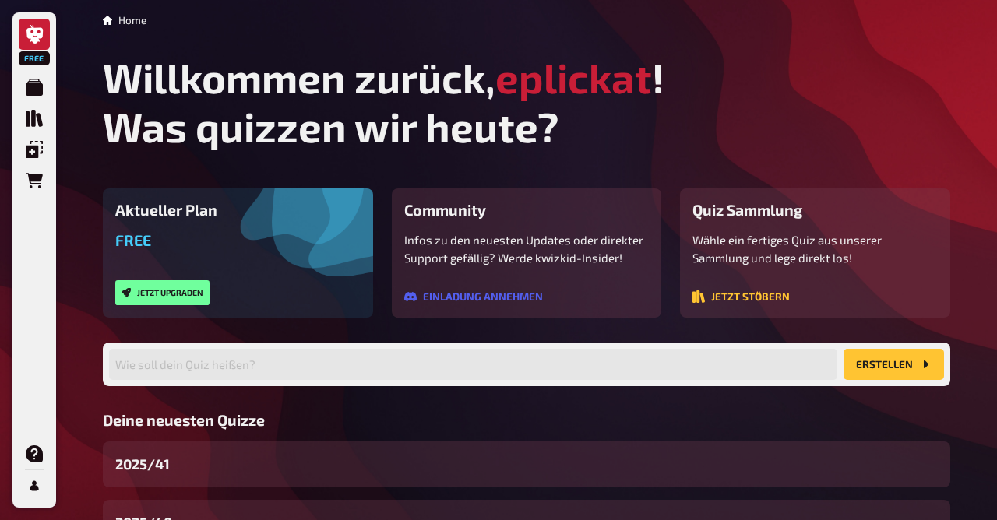
scroll to position [187, 0]
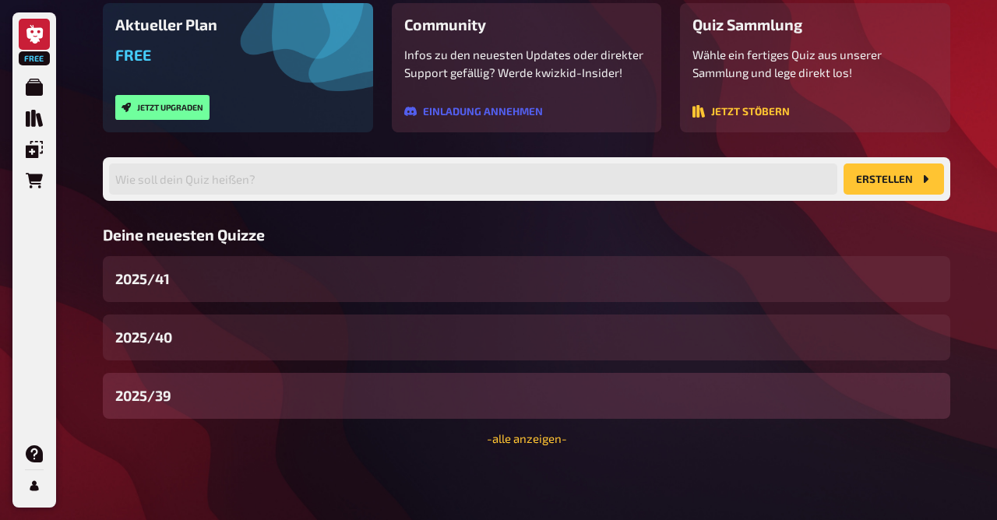
click at [309, 386] on div "2025/39" at bounding box center [527, 396] width 848 height 46
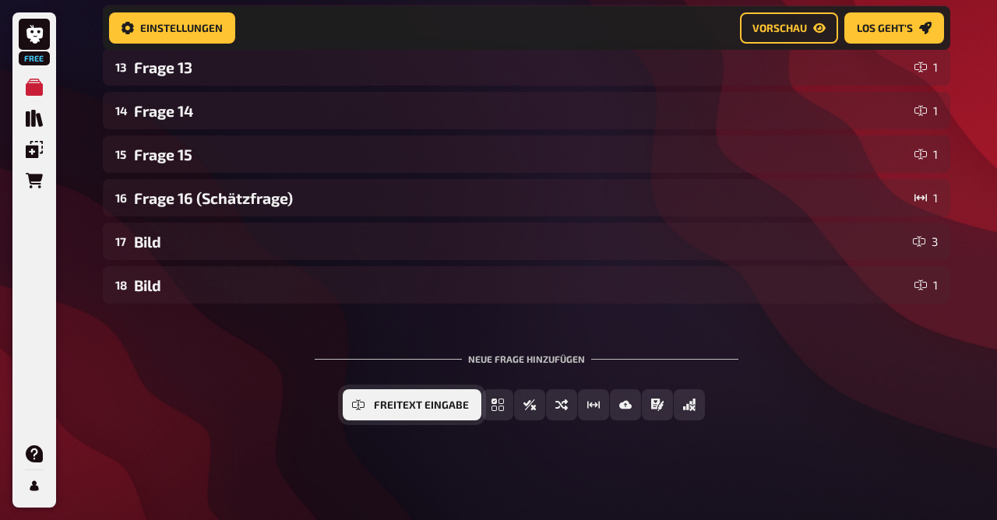
scroll to position [794, 0]
click at [418, 410] on span "Freitext Eingabe" at bounding box center [421, 405] width 95 height 11
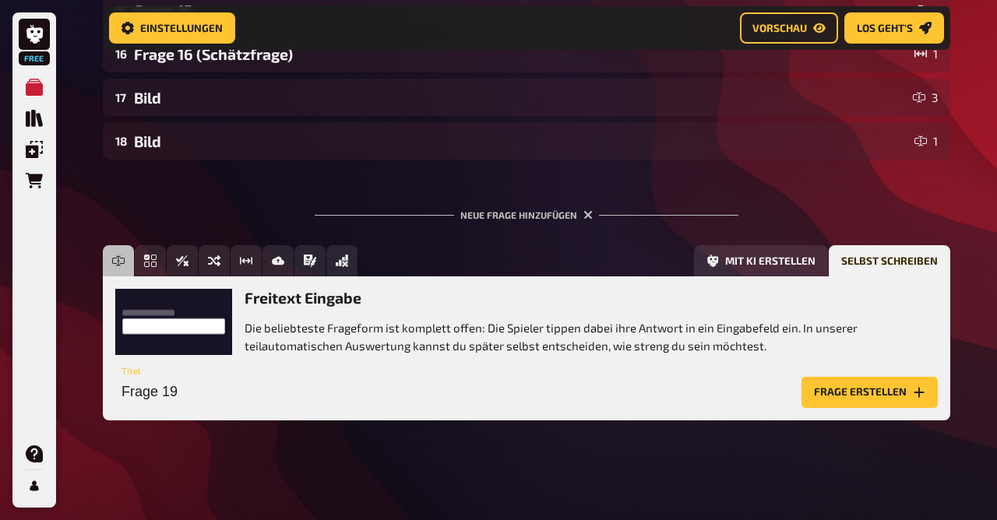
scroll to position [937, 0]
drag, startPoint x: 195, startPoint y: 389, endPoint x: 235, endPoint y: 407, distance: 44.3
click at [235, 407] on input "Frage 19" at bounding box center [455, 392] width 680 height 31
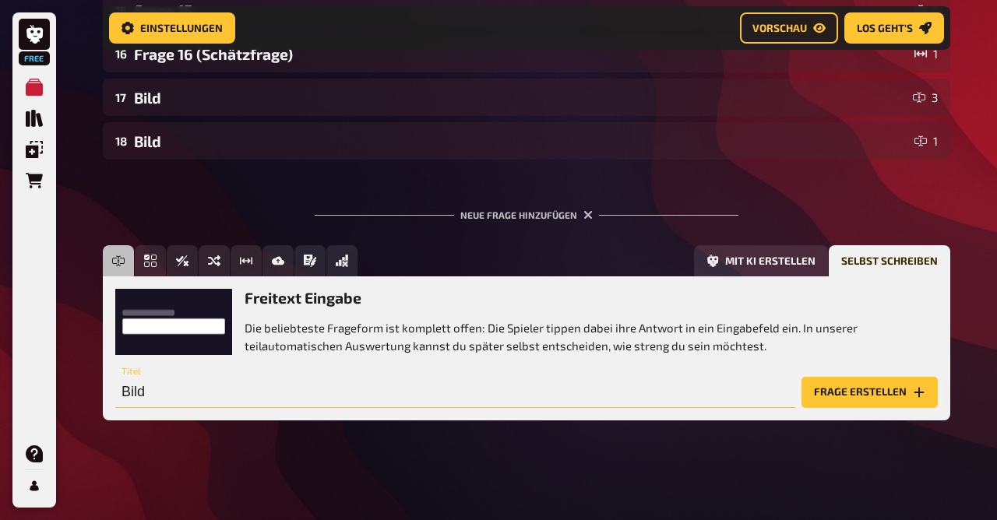
type input "Bild"
click at [824, 393] on button "Frage erstellen" at bounding box center [870, 392] width 136 height 31
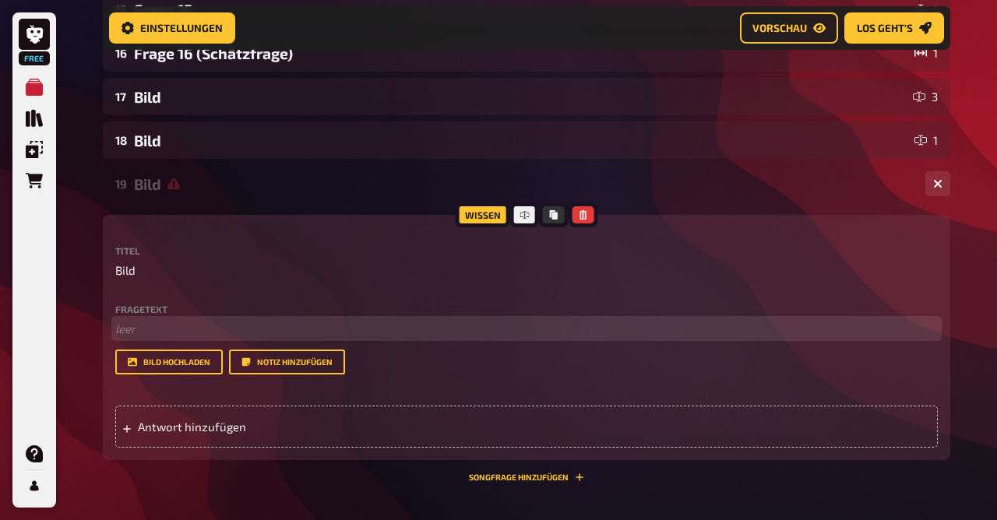
click at [166, 321] on p "﻿ leer" at bounding box center [526, 329] width 823 height 18
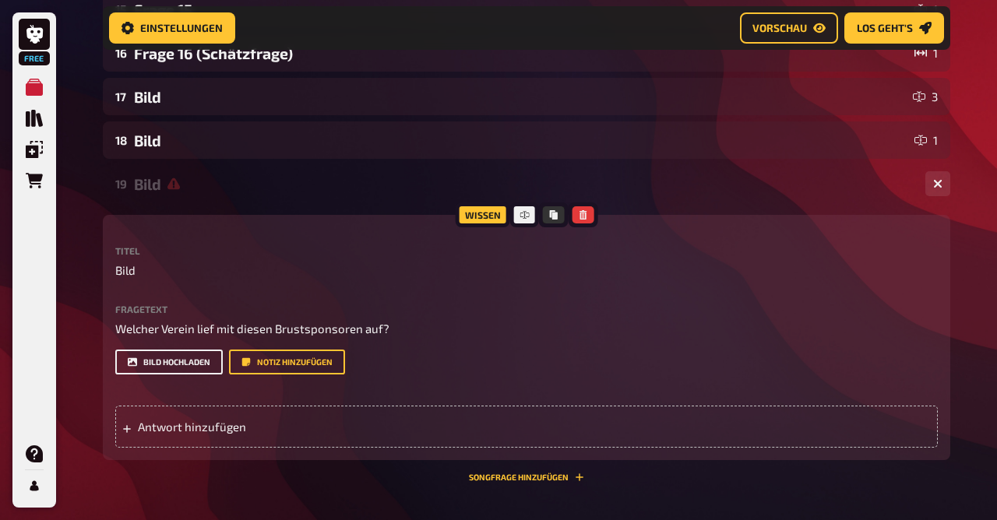
click at [175, 351] on button "Bild hochladen" at bounding box center [169, 362] width 108 height 25
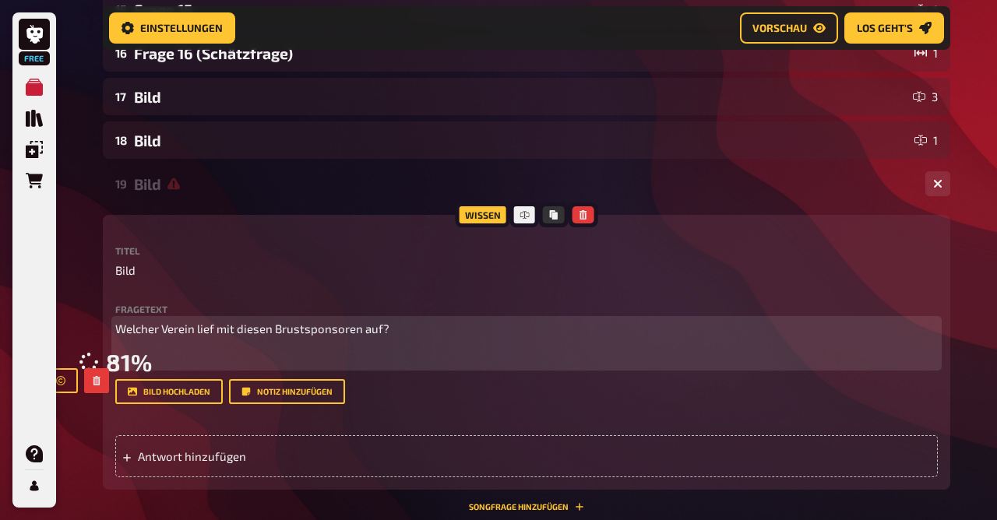
scroll to position [1561, 0]
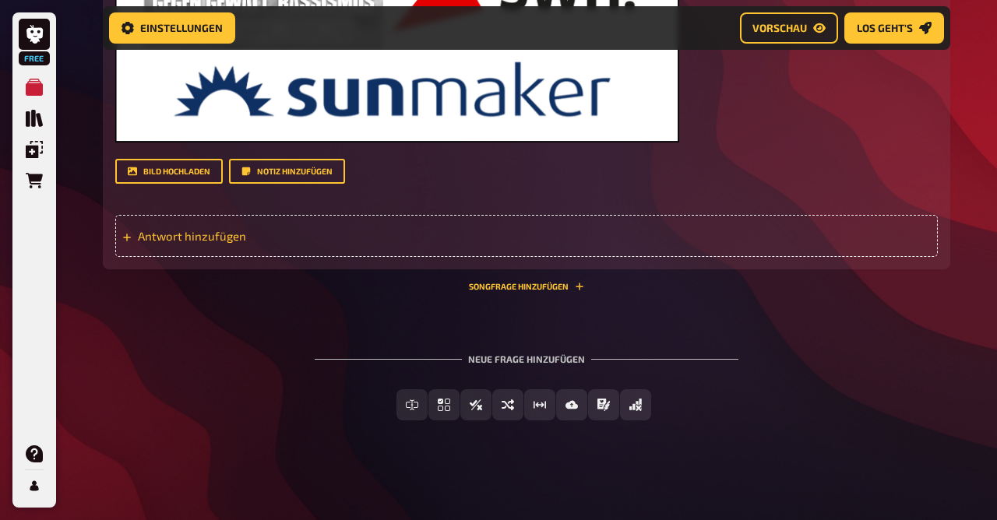
click at [208, 223] on div "Antwort hinzufügen" at bounding box center [526, 236] width 823 height 42
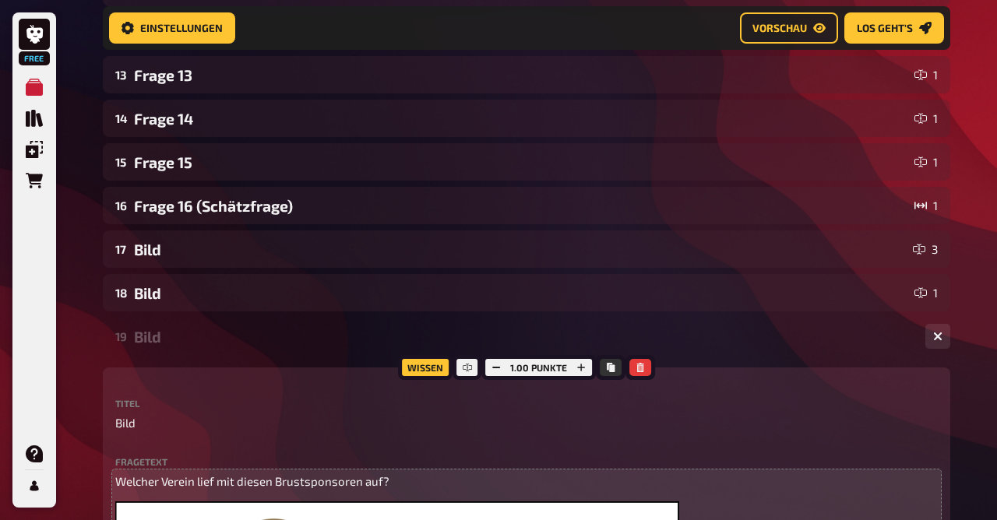
scroll to position [784, 0]
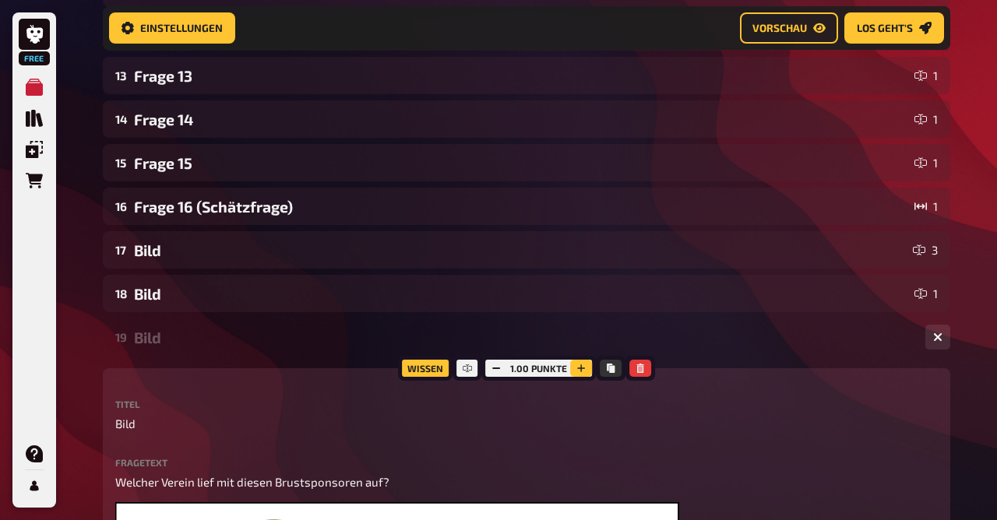
click at [581, 371] on icon "button" at bounding box center [581, 368] width 9 height 9
click at [581, 371] on icon "button" at bounding box center [580, 368] width 9 height 9
click at [581, 371] on icon "button" at bounding box center [581, 369] width 8 height 8
click at [581, 371] on icon "button" at bounding box center [582, 369] width 8 height 8
click at [177, 346] on div "Bild" at bounding box center [523, 338] width 779 height 18
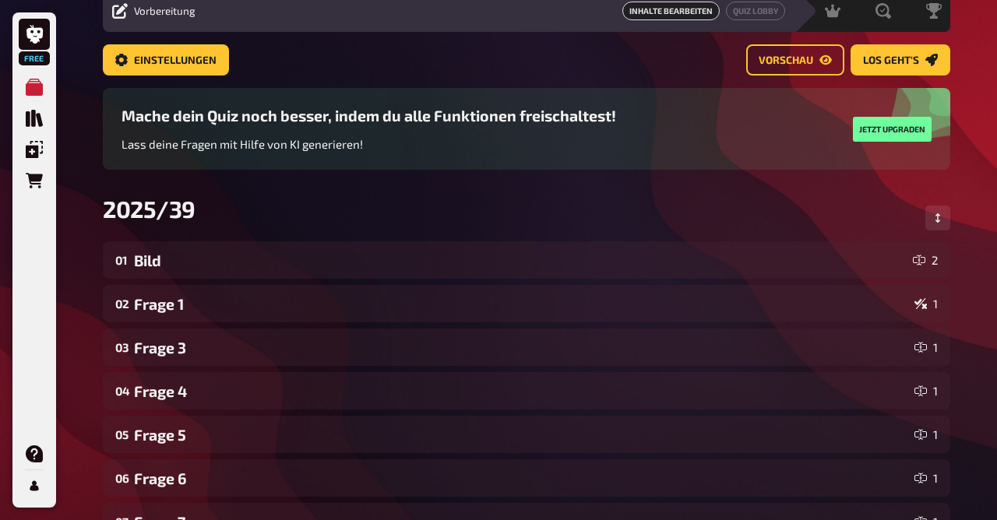
scroll to position [69, 0]
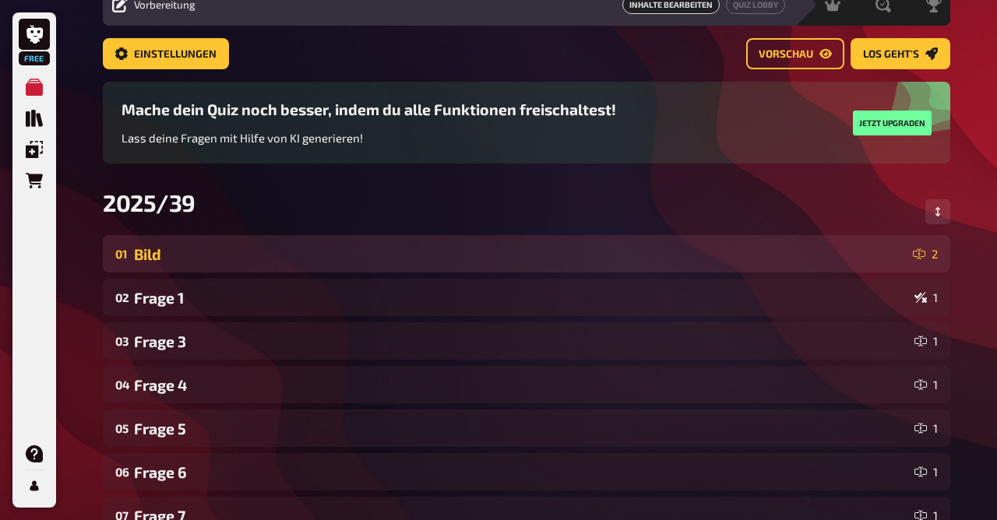
click at [162, 259] on div "Bild" at bounding box center [520, 254] width 773 height 18
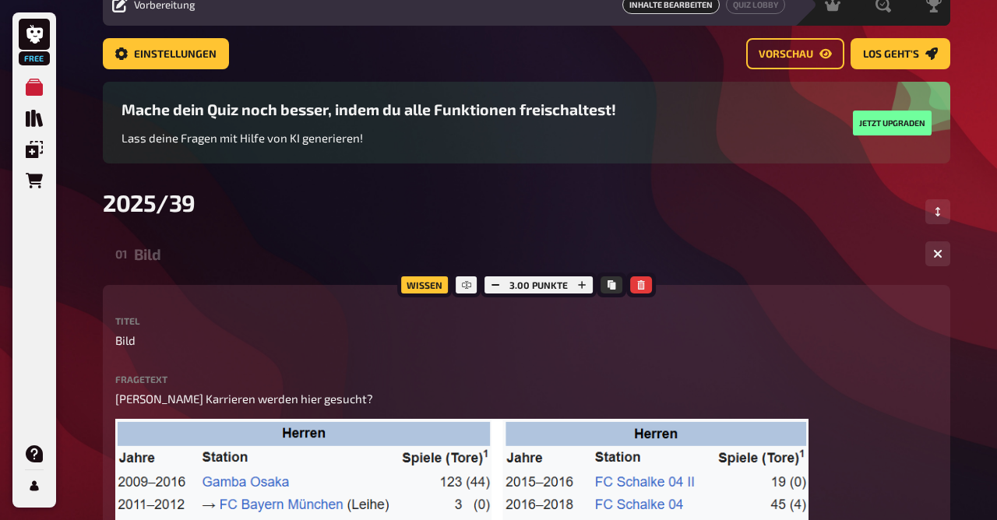
click at [162, 259] on div "Bild" at bounding box center [523, 254] width 779 height 18
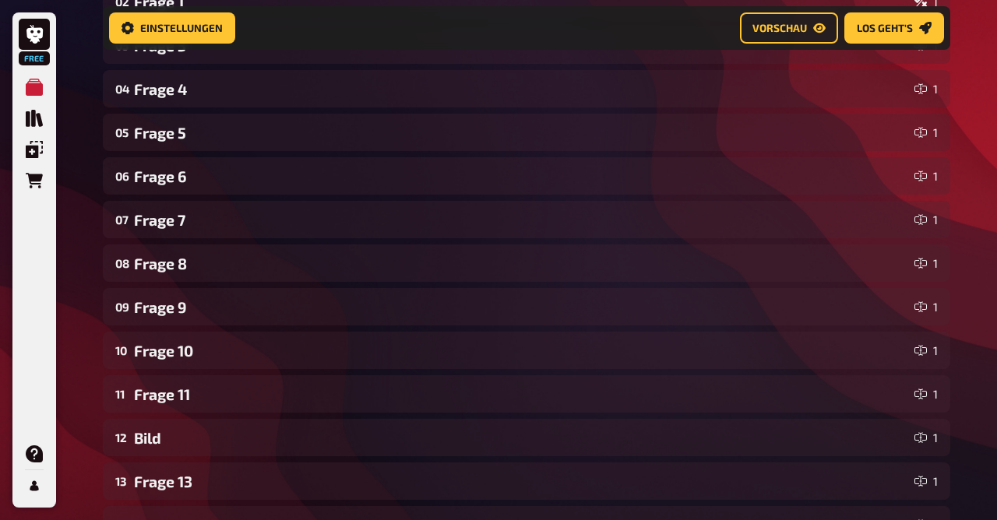
scroll to position [379, 0]
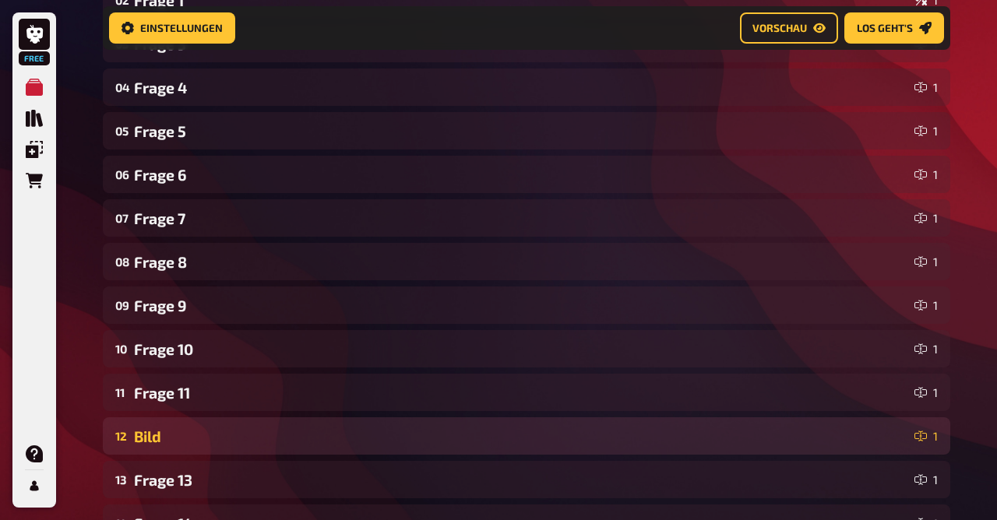
click at [165, 436] on div "Bild" at bounding box center [521, 437] width 774 height 18
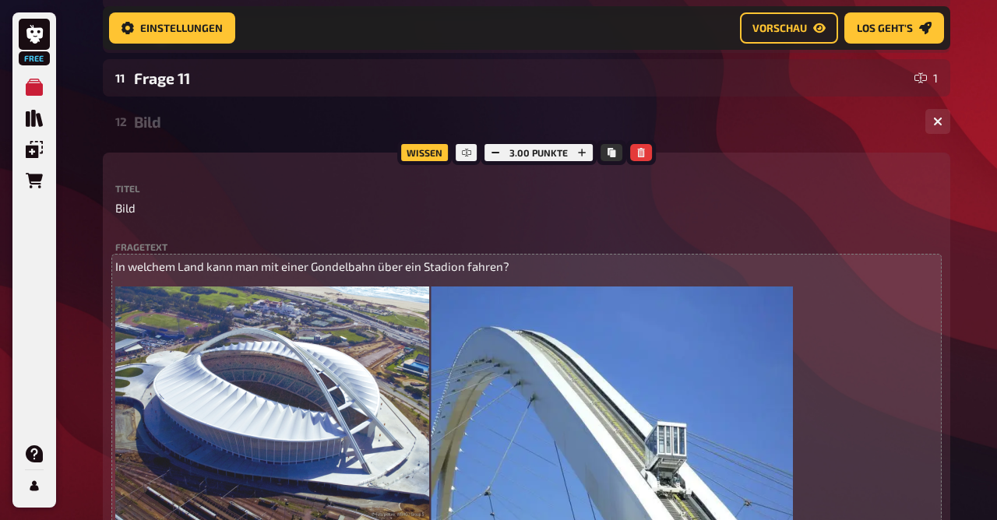
scroll to position [691, 0]
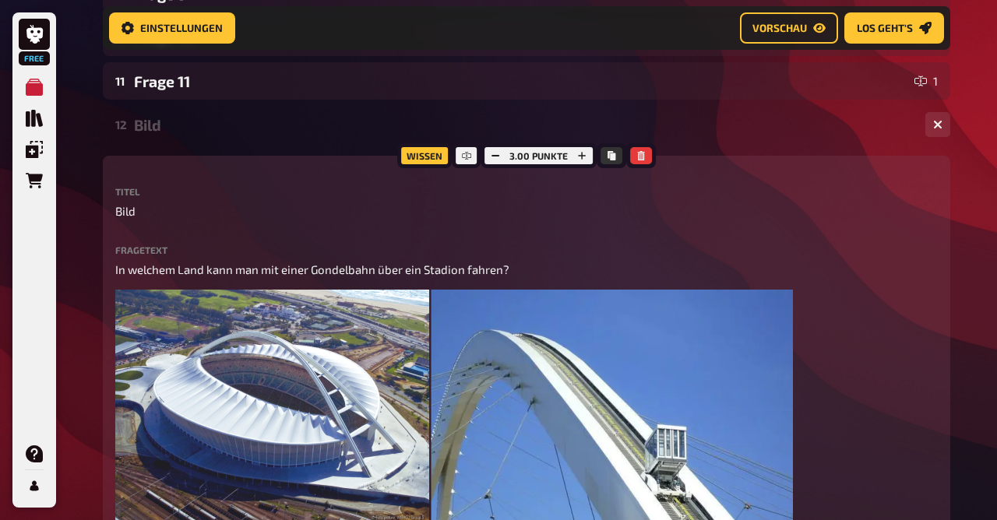
click at [152, 123] on div "Bild" at bounding box center [523, 125] width 779 height 18
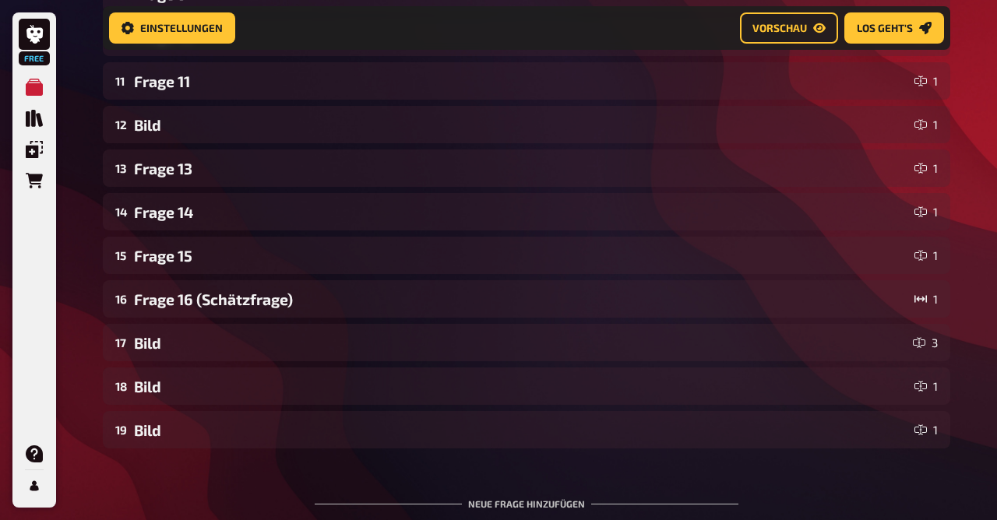
scroll to position [722, 0]
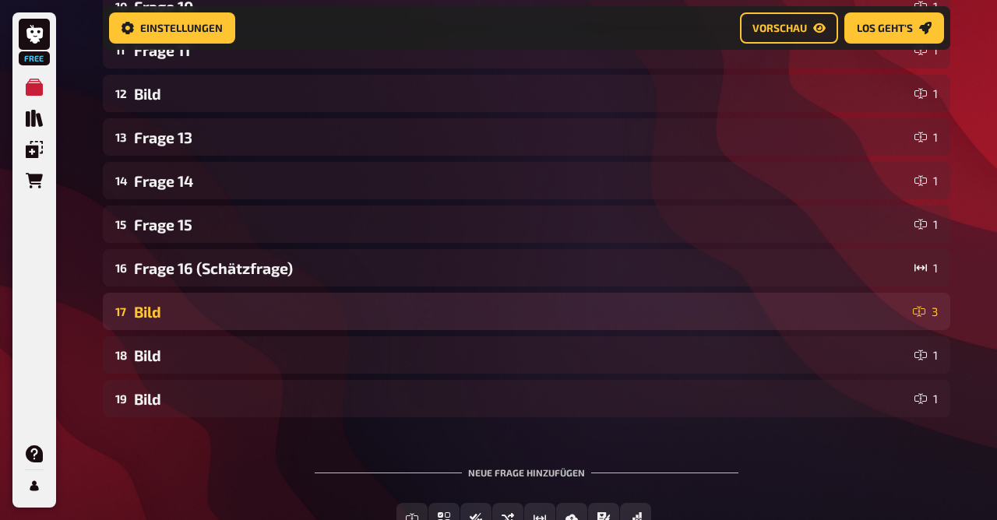
click at [172, 304] on div "Bild" at bounding box center [520, 312] width 773 height 18
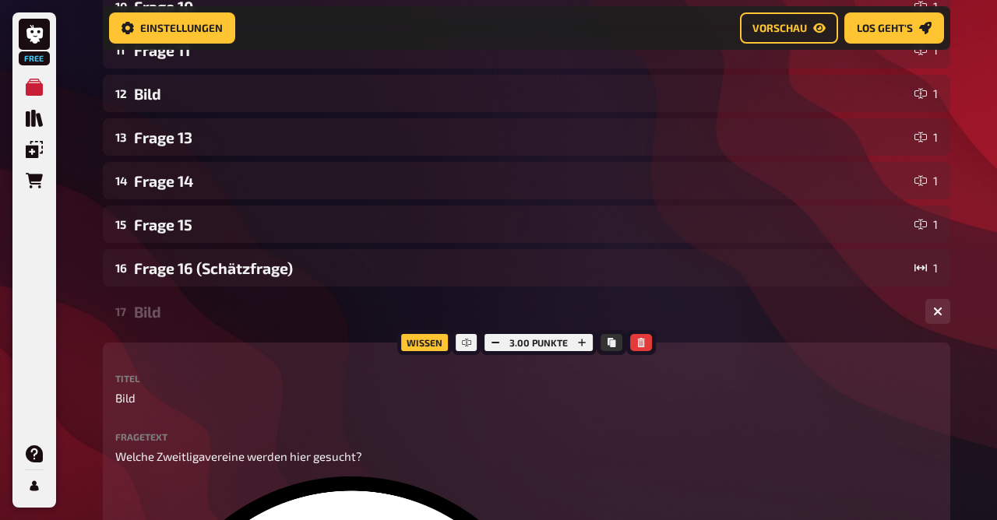
scroll to position [912, 0]
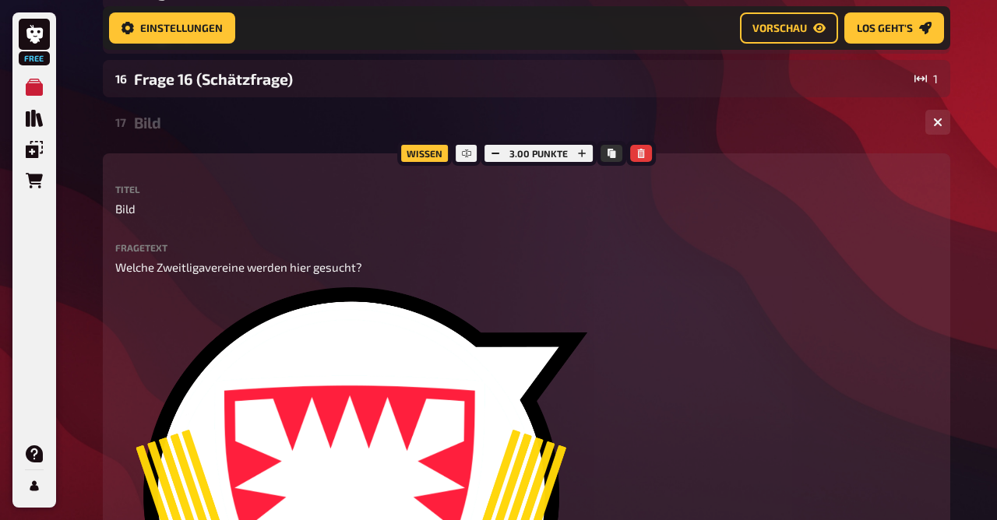
click at [152, 122] on div "Bild" at bounding box center [523, 123] width 779 height 18
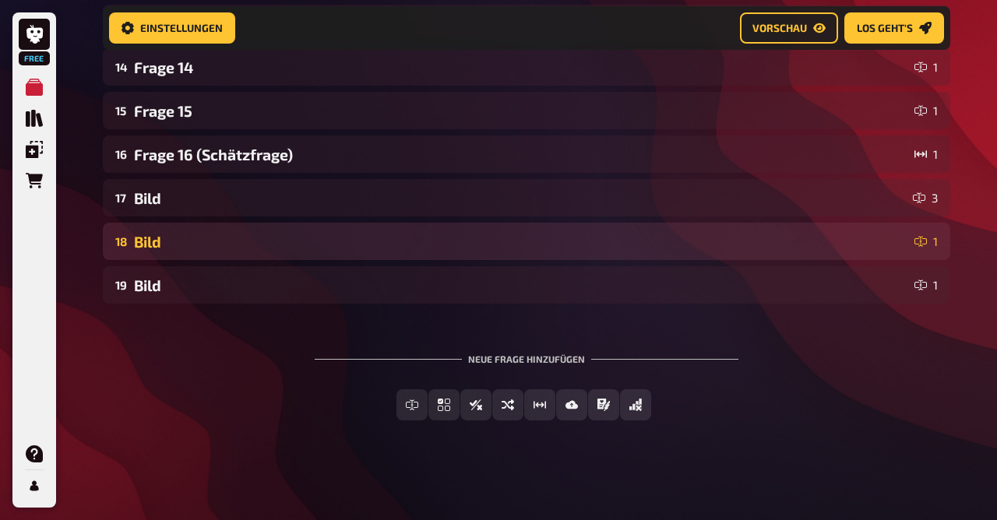
scroll to position [838, 0]
click at [158, 241] on div "Bild" at bounding box center [521, 242] width 774 height 18
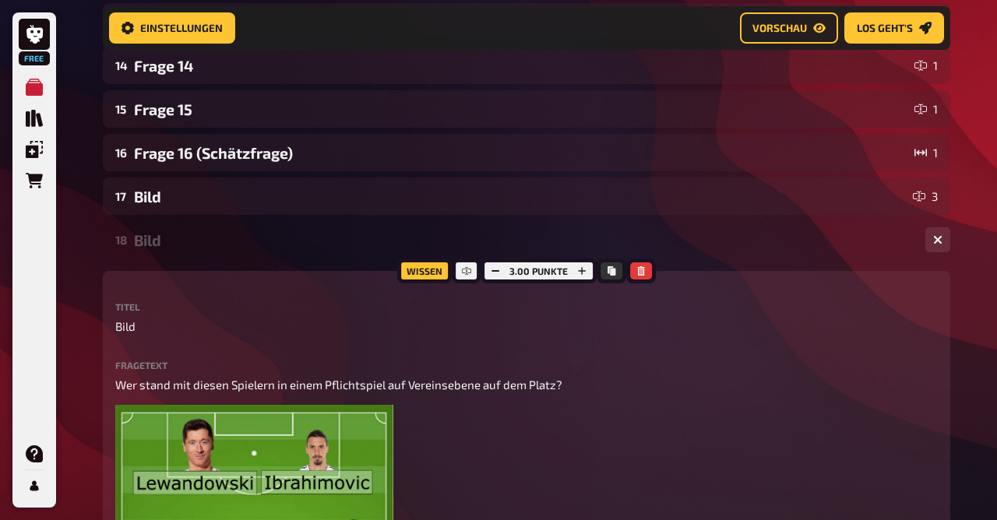
click at [158, 241] on div "Bild" at bounding box center [523, 240] width 779 height 18
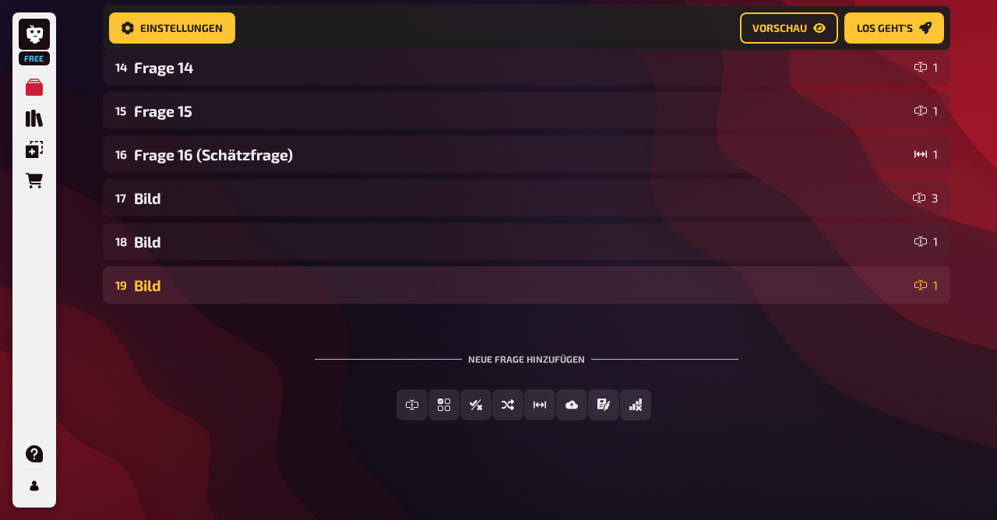
click at [158, 284] on div "Bild" at bounding box center [521, 286] width 774 height 18
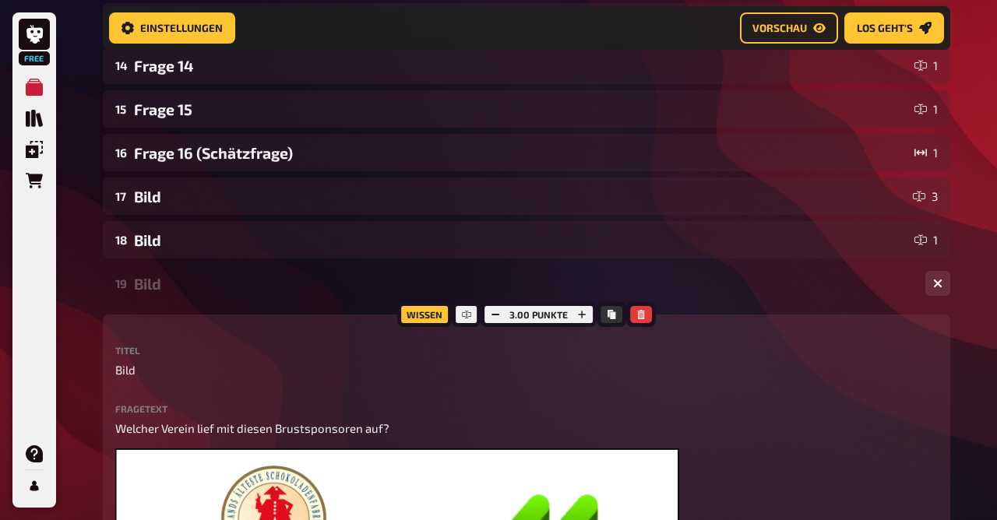
click at [158, 284] on div "Bild" at bounding box center [523, 284] width 779 height 18
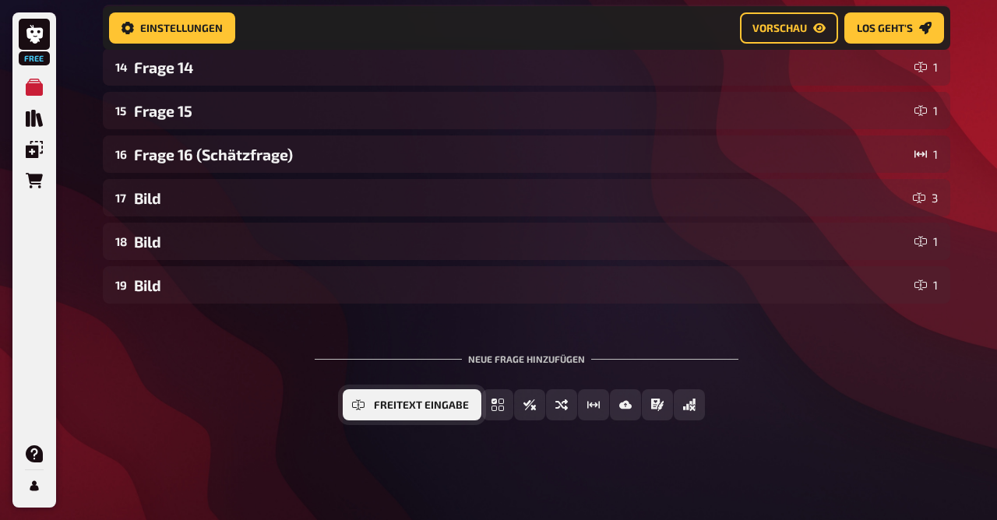
click at [412, 411] on button "Freitext Eingabe" at bounding box center [412, 405] width 139 height 31
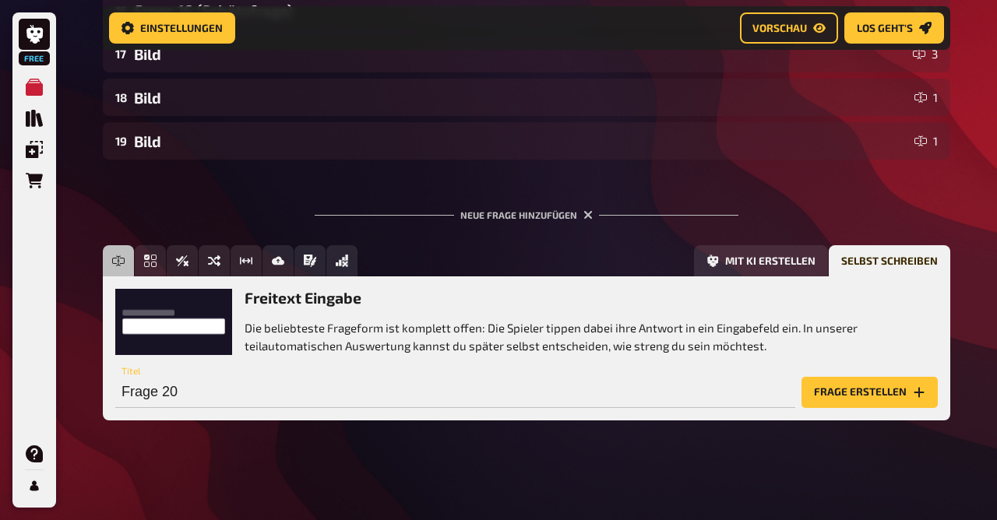
scroll to position [981, 0]
drag, startPoint x: 291, startPoint y: 398, endPoint x: 238, endPoint y: 395, distance: 52.3
click at [238, 395] on input "Frage 20" at bounding box center [455, 392] width 680 height 31
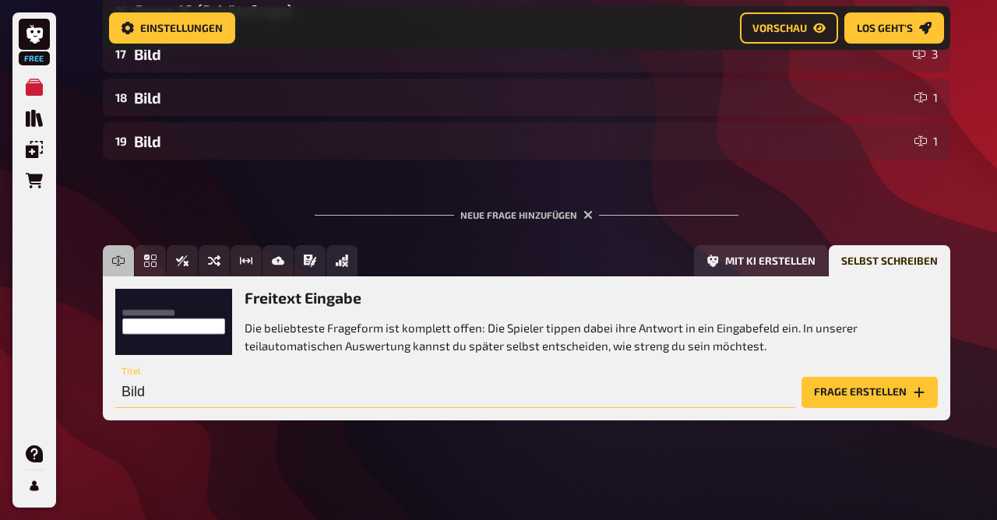
type input "Bild"
click at [836, 392] on button "Frage erstellen" at bounding box center [870, 392] width 136 height 31
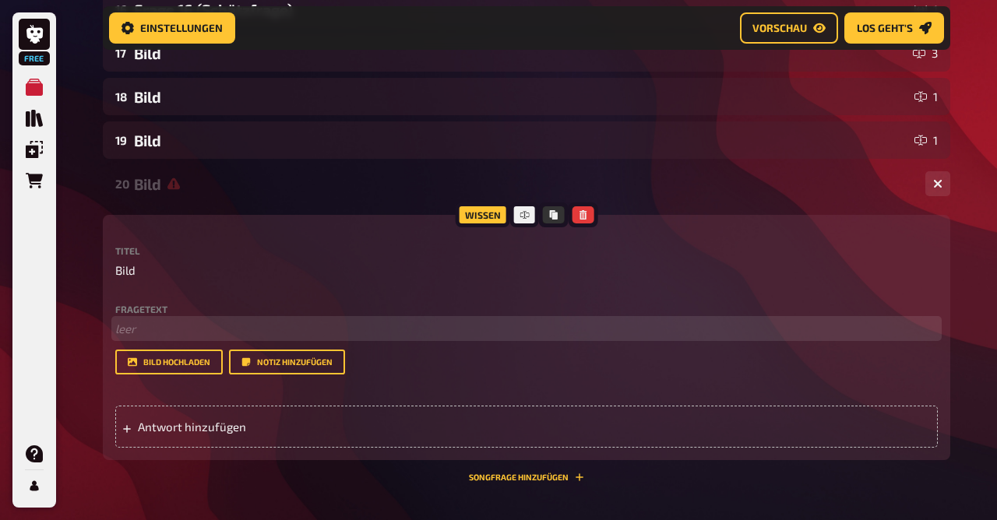
click at [145, 329] on p "﻿ leer" at bounding box center [526, 329] width 823 height 18
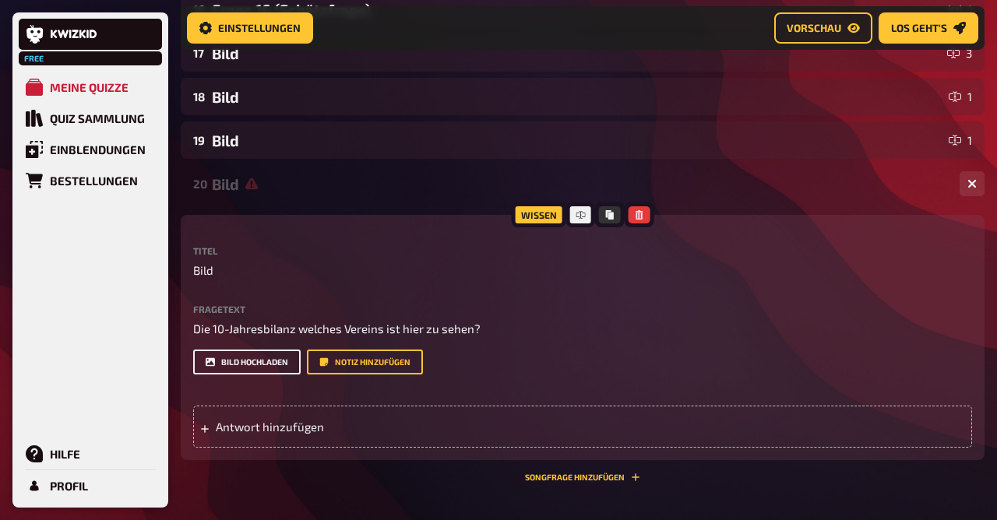
click at [243, 364] on button "Bild hochladen" at bounding box center [247, 362] width 108 height 25
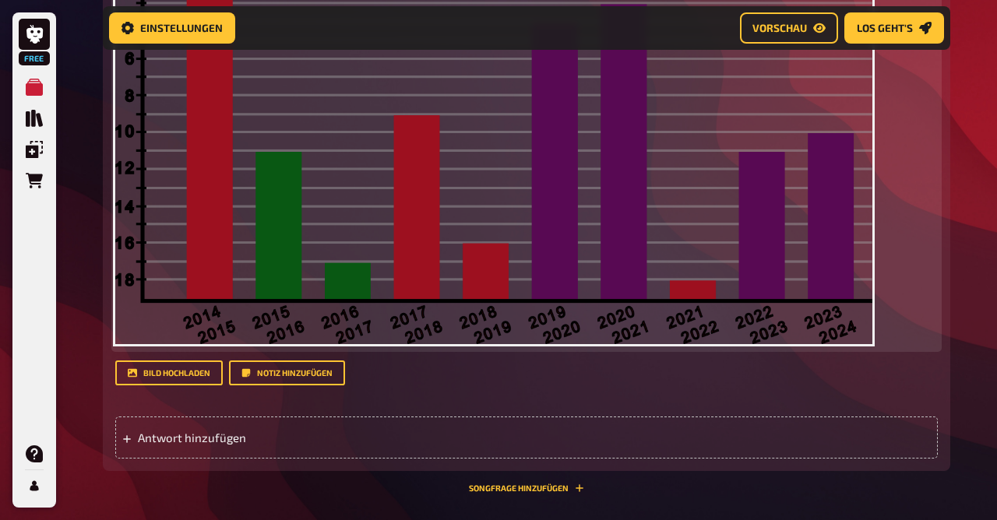
scroll to position [1403, 0]
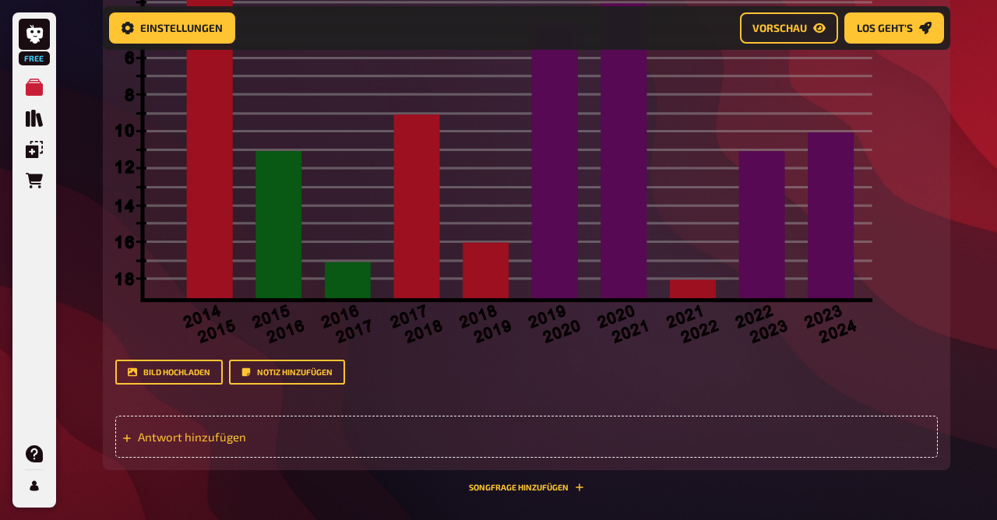
click at [231, 429] on div "Antwort hinzufügen" at bounding box center [526, 437] width 823 height 42
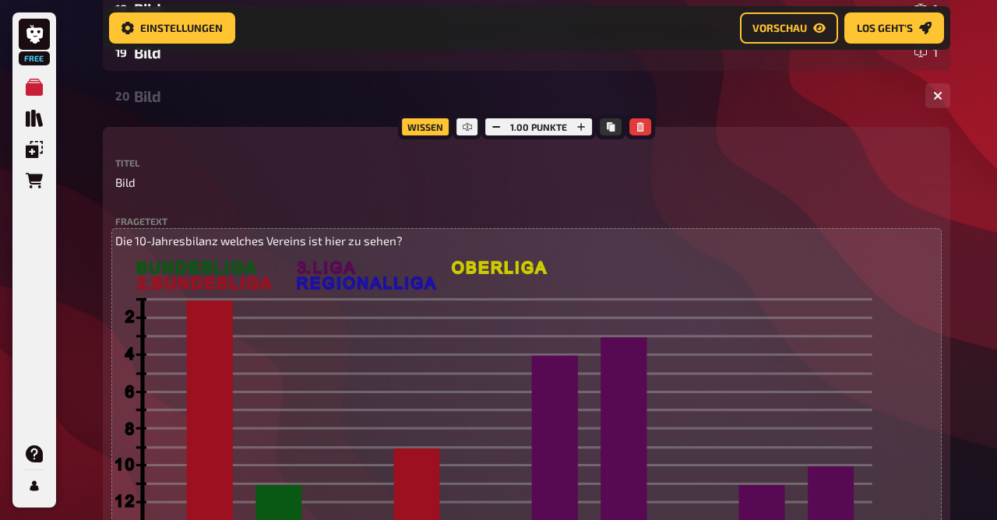
scroll to position [1039, 0]
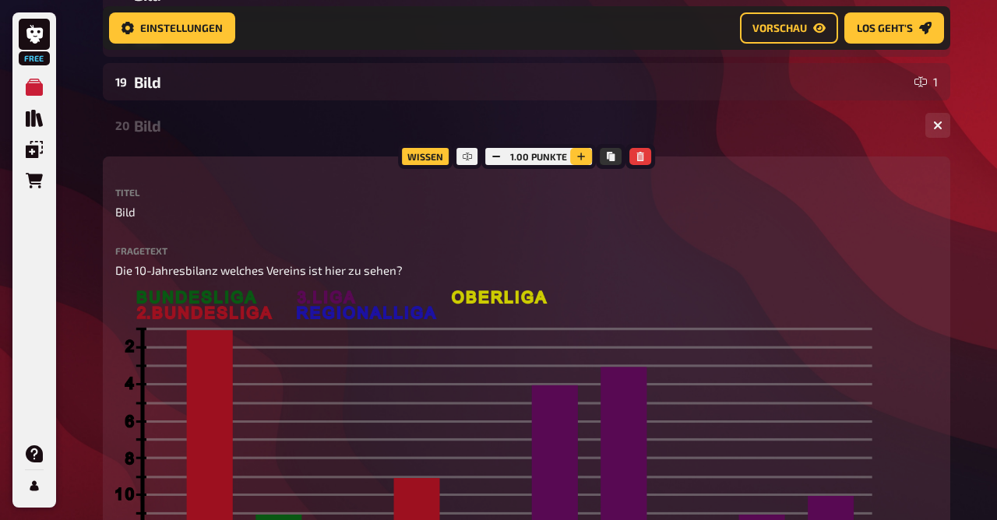
click at [587, 157] on button "button" at bounding box center [581, 156] width 22 height 17
click at [587, 157] on button "button" at bounding box center [582, 156] width 22 height 17
click at [587, 157] on button "button" at bounding box center [581, 156] width 22 height 17
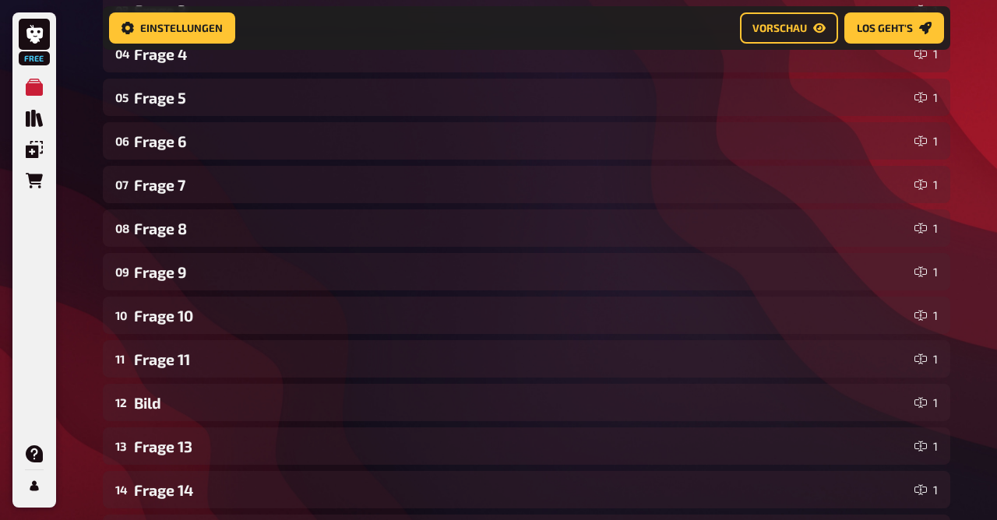
scroll to position [0, 0]
